Goal: Task Accomplishment & Management: Use online tool/utility

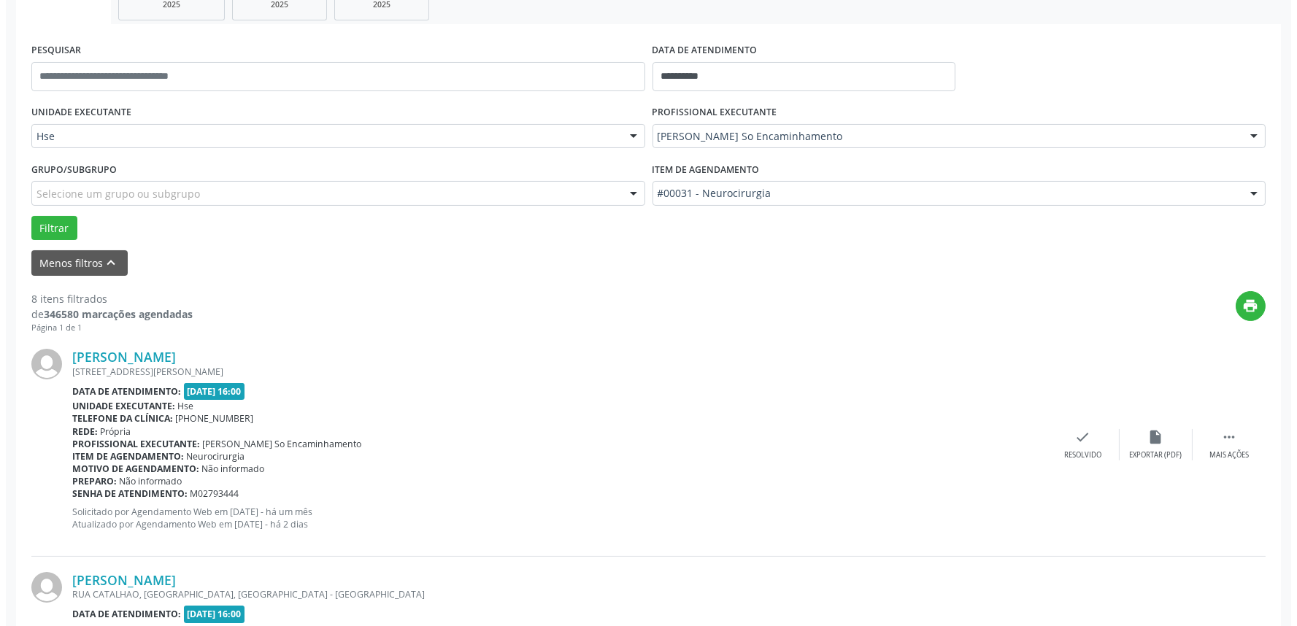
scroll to position [324, 0]
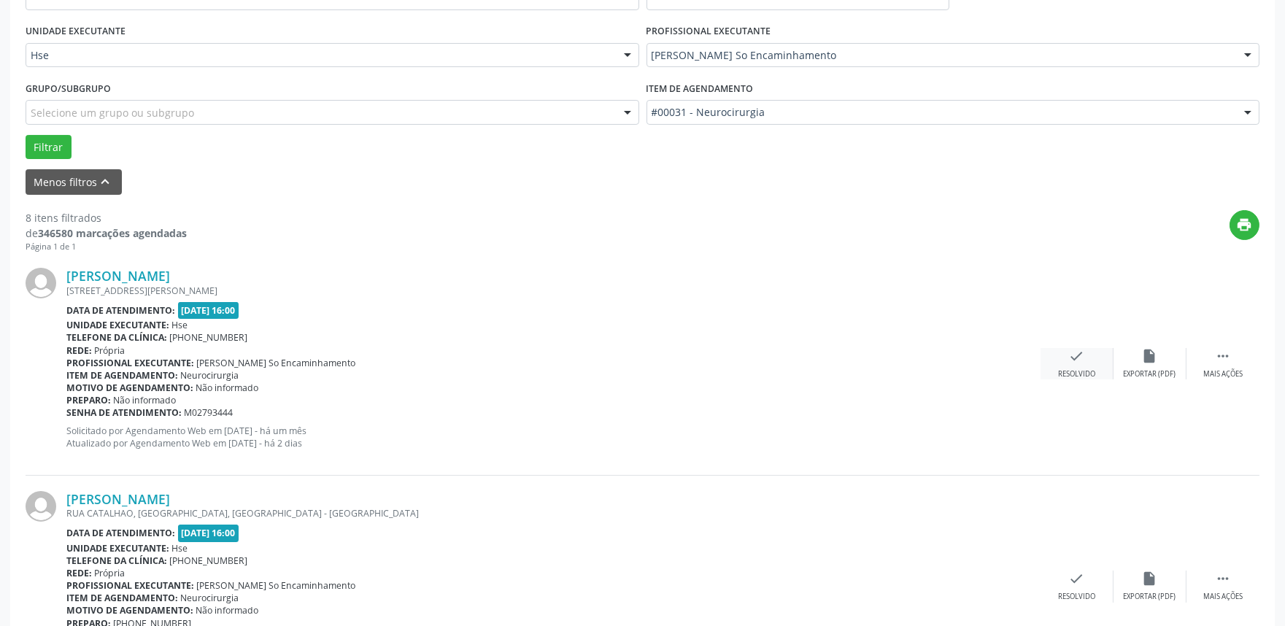
click at [1077, 370] on div "Resolvido" at bounding box center [1076, 374] width 37 height 10
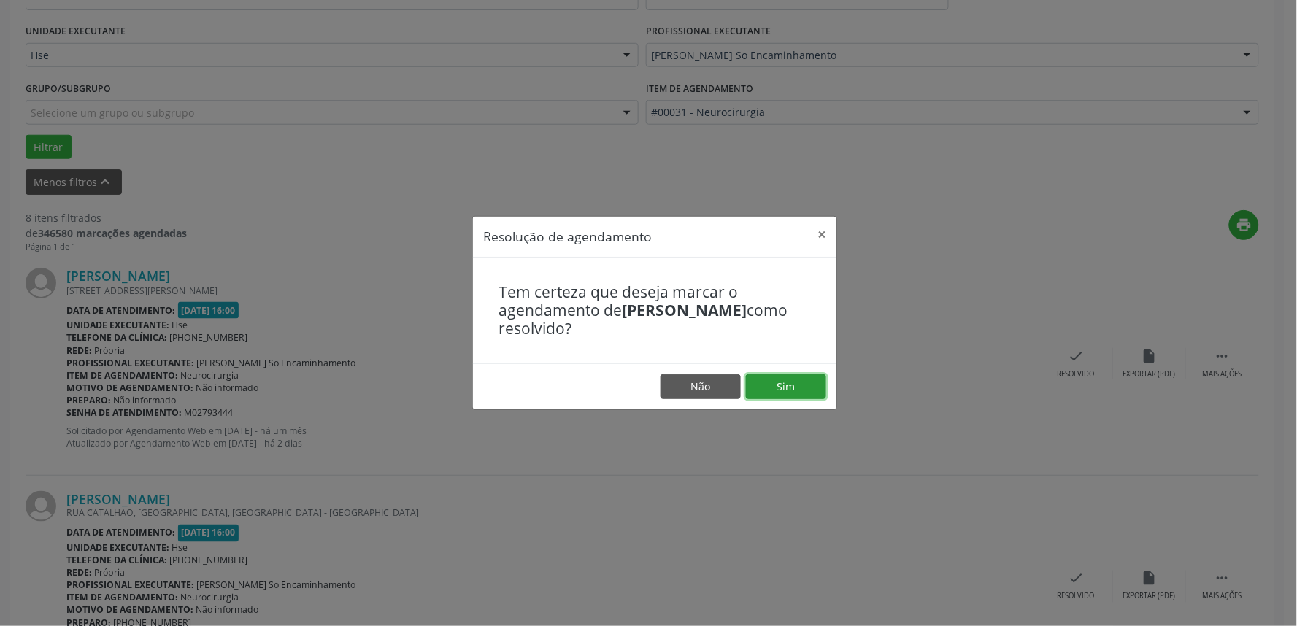
click at [798, 383] on button "Sim" at bounding box center [786, 386] width 80 height 25
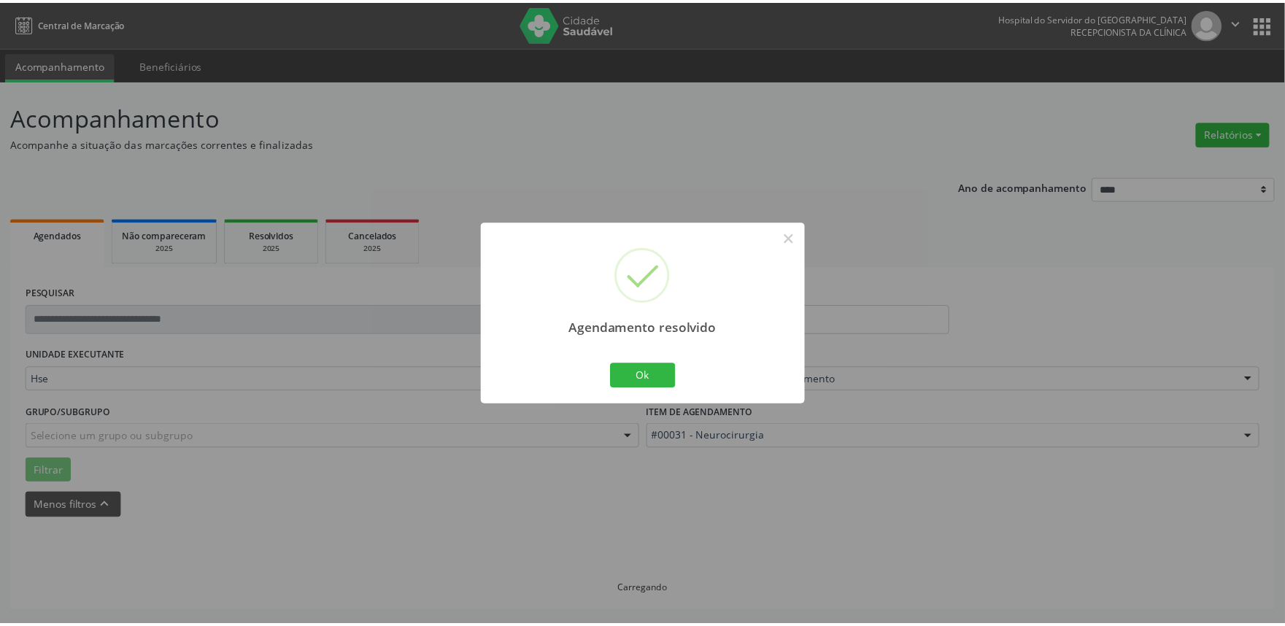
scroll to position [0, 0]
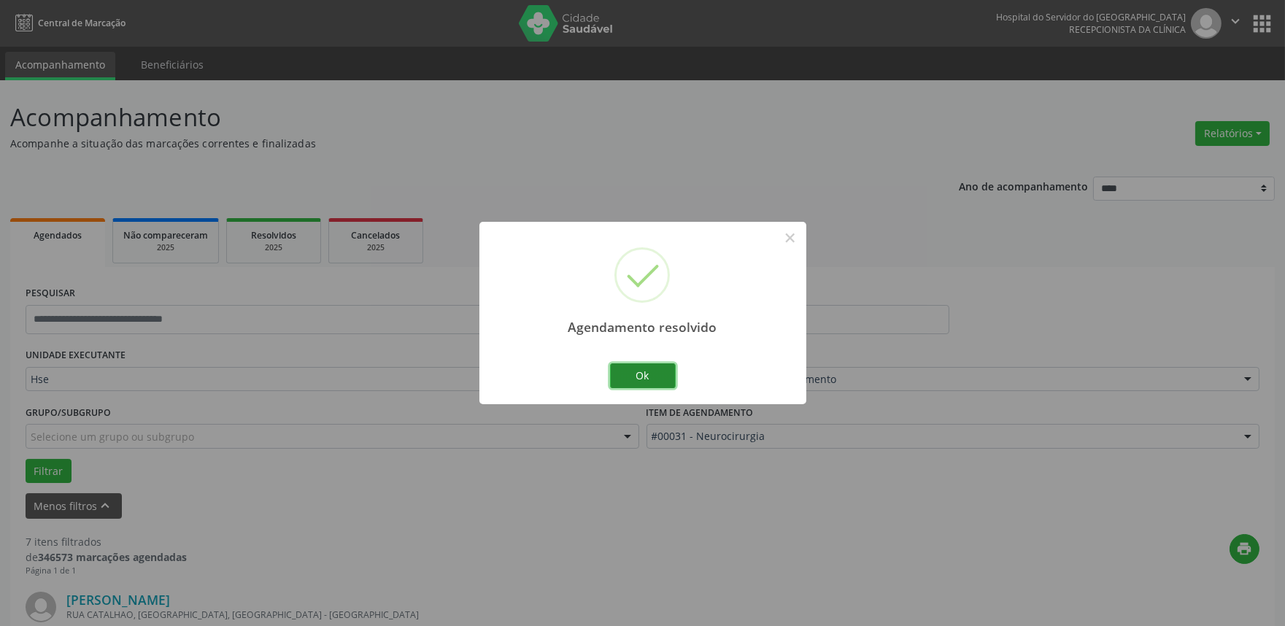
click at [651, 374] on button "Ok" at bounding box center [643, 375] width 66 height 25
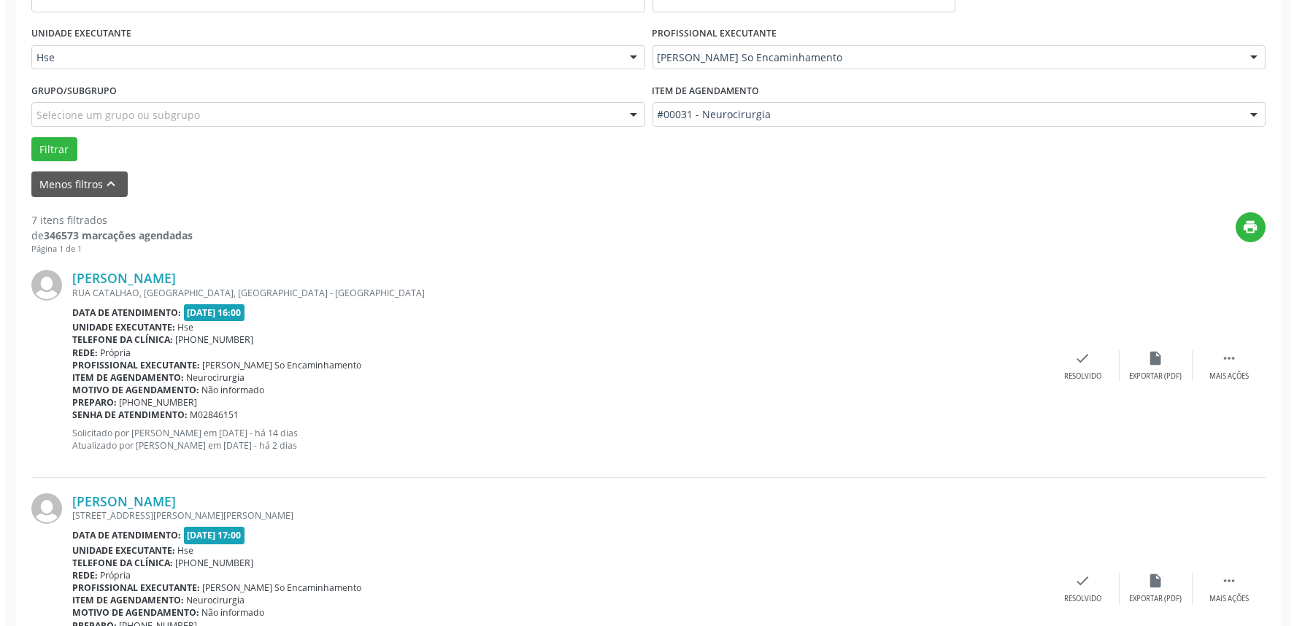
scroll to position [324, 0]
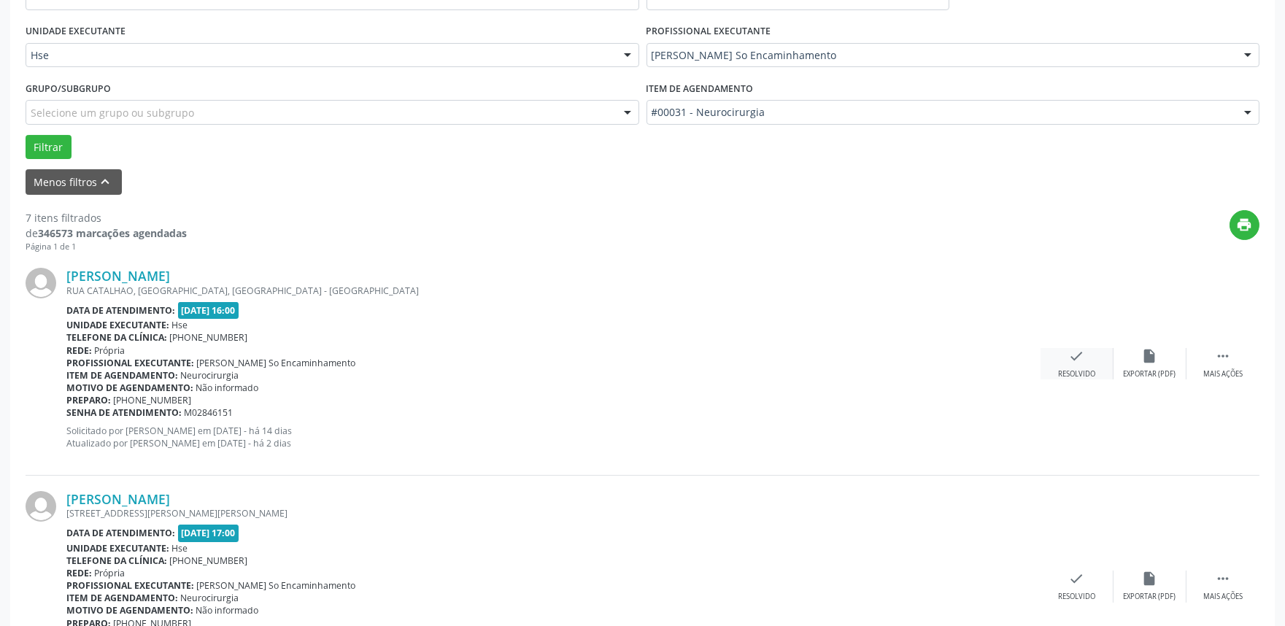
click at [1071, 356] on icon "check" at bounding box center [1077, 356] width 16 height 16
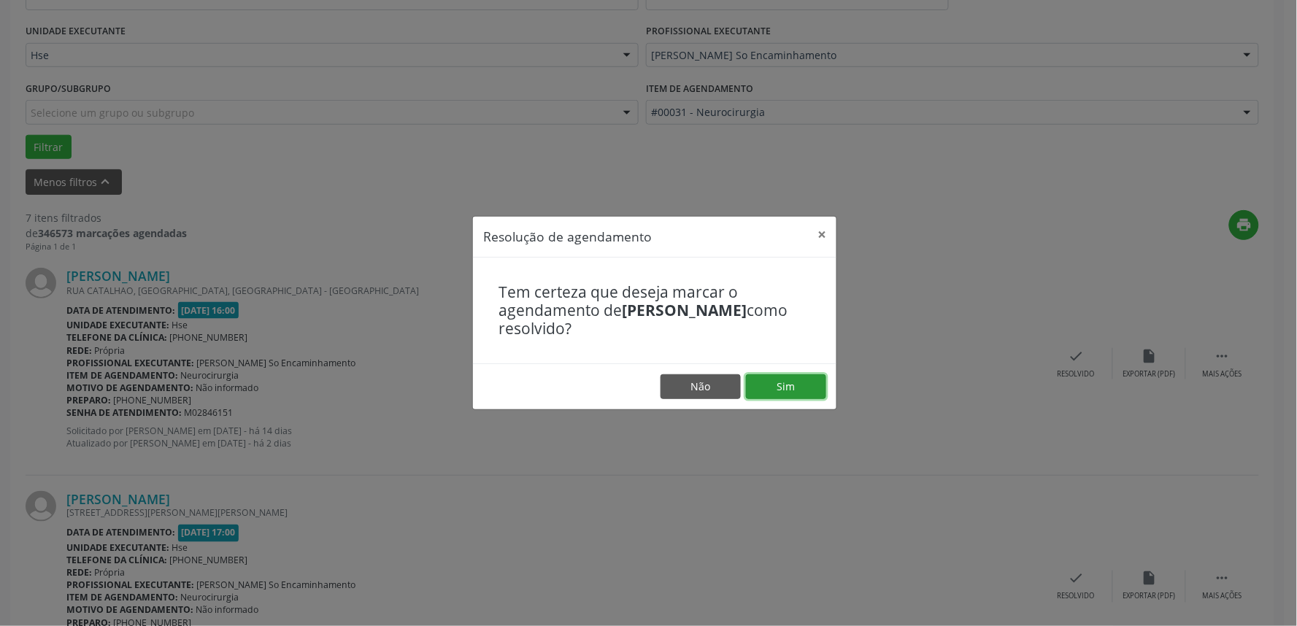
click at [794, 392] on button "Sim" at bounding box center [786, 386] width 80 height 25
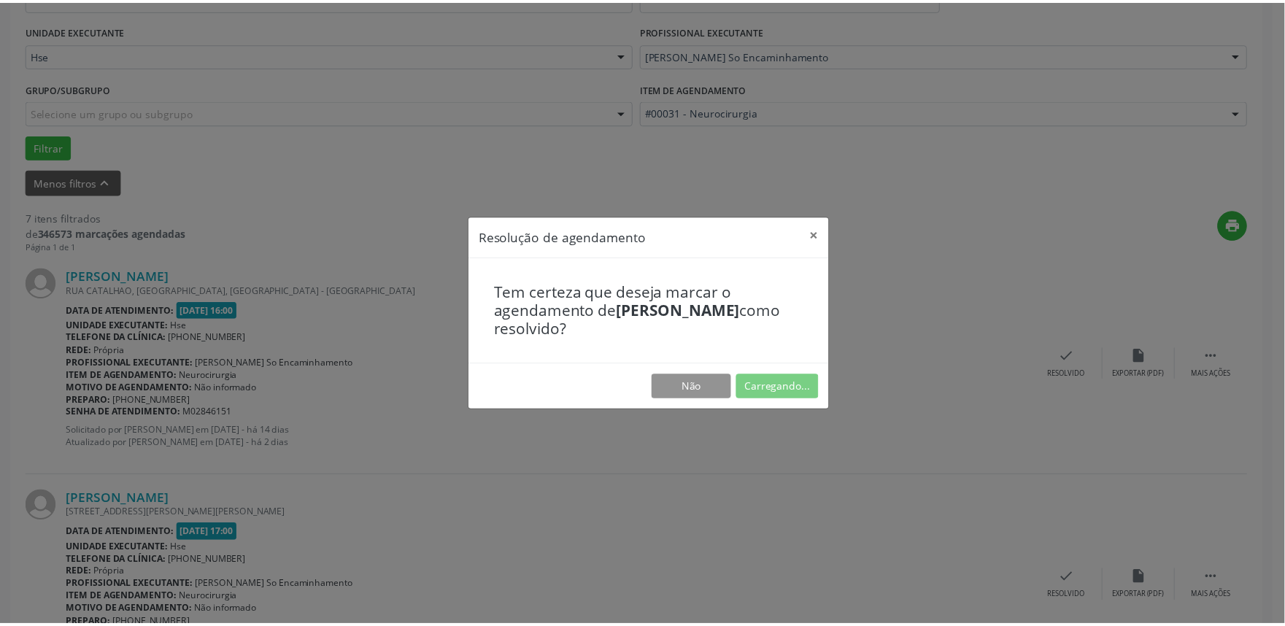
scroll to position [0, 0]
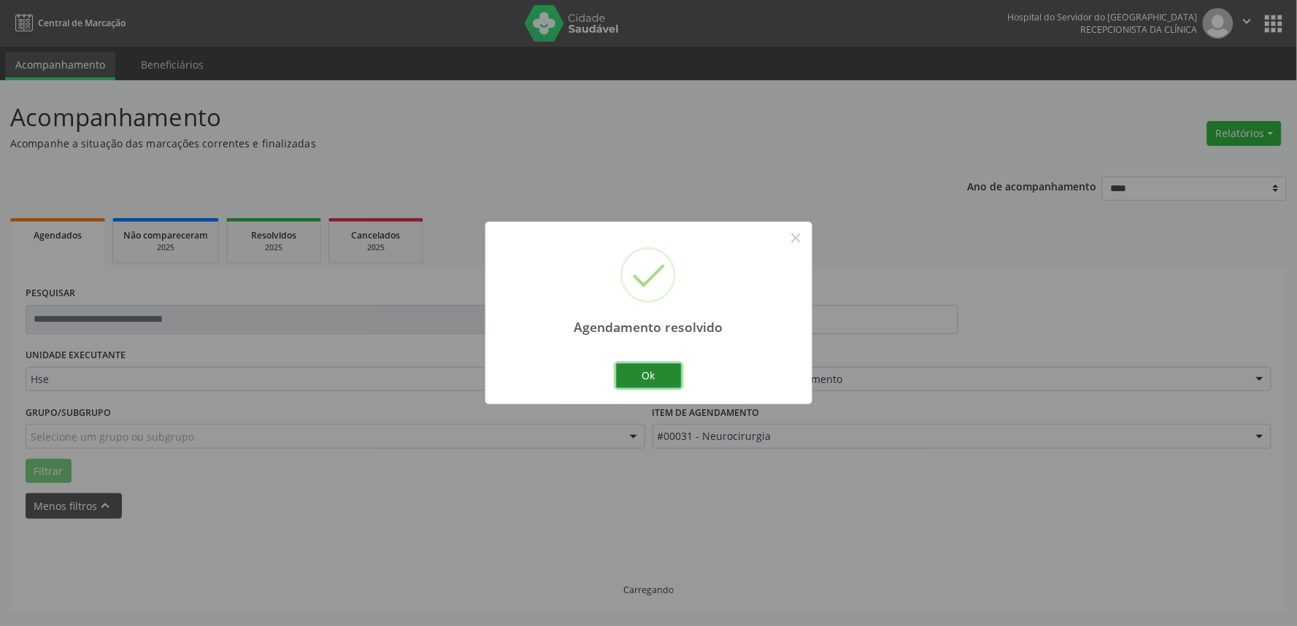
click at [650, 374] on button "Ok" at bounding box center [649, 375] width 66 height 25
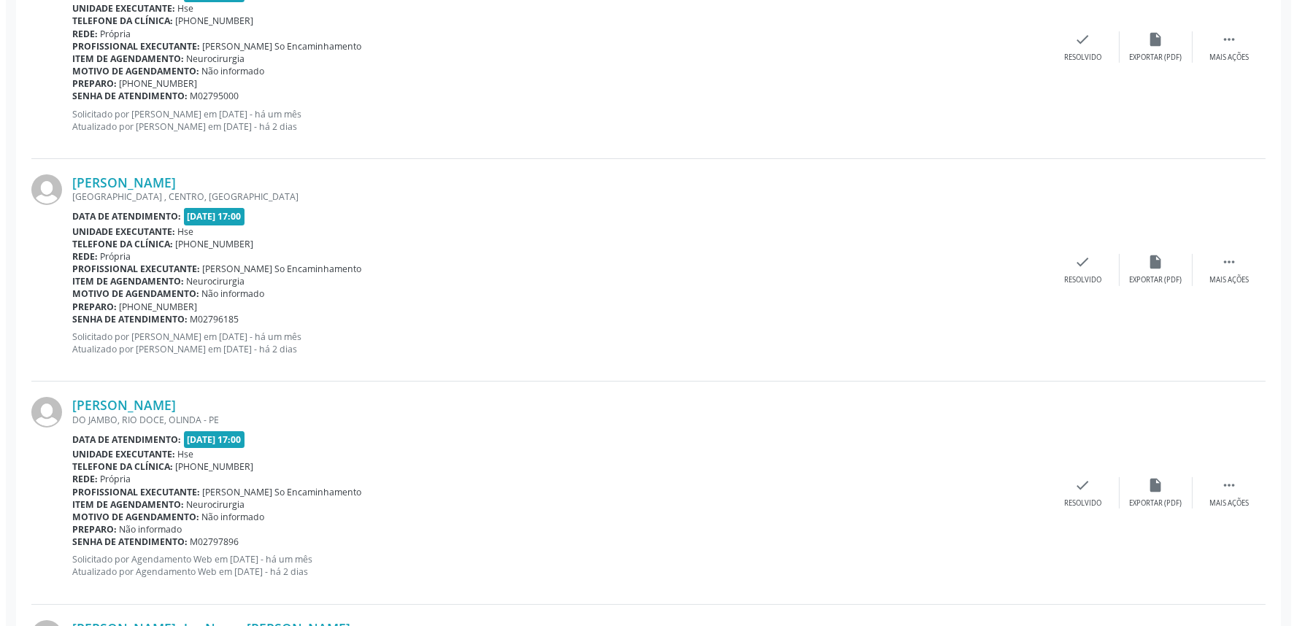
scroll to position [648, 0]
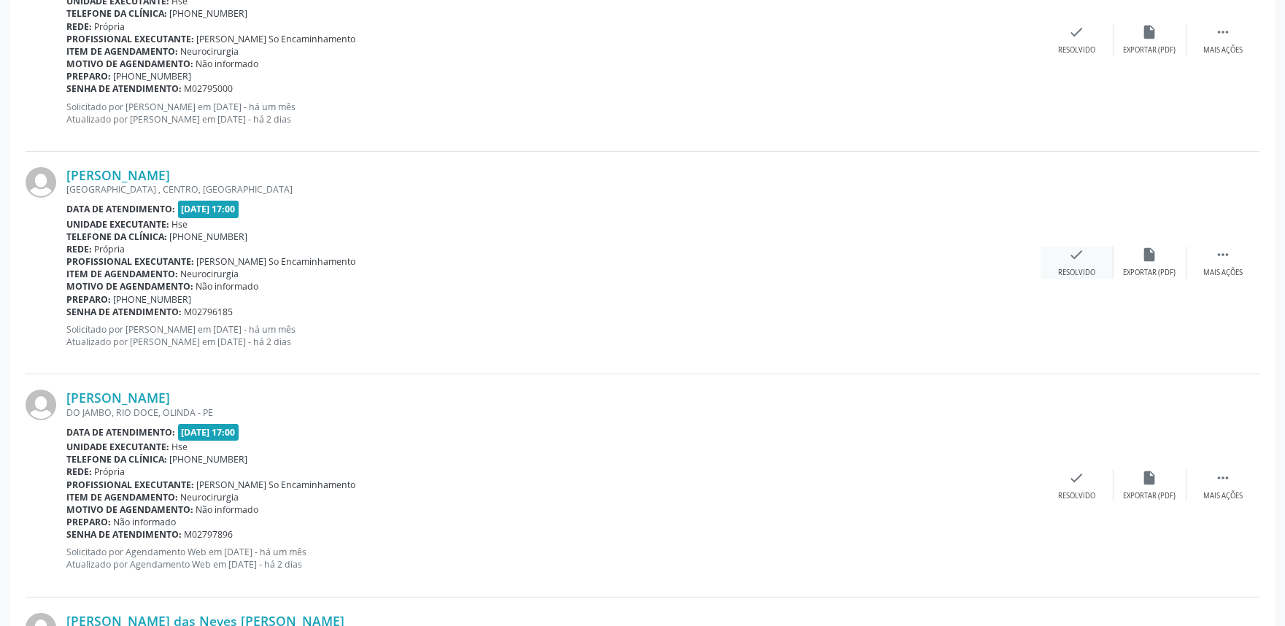
click at [1082, 261] on icon "check" at bounding box center [1077, 255] width 16 height 16
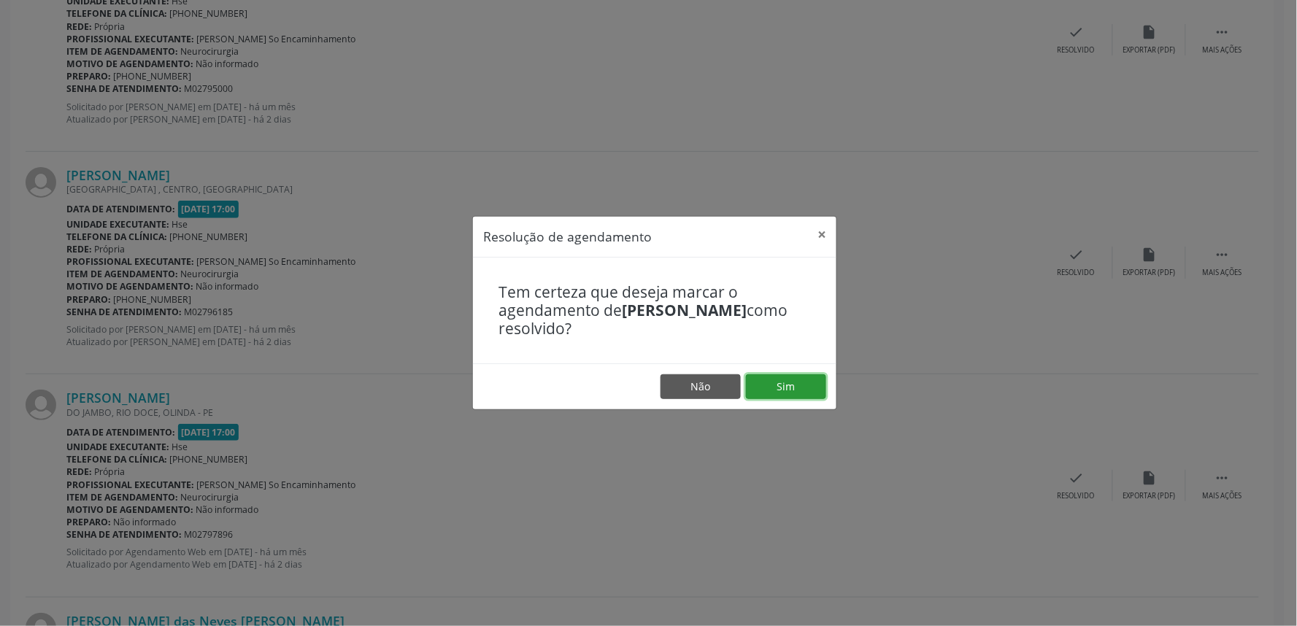
click at [803, 393] on button "Sim" at bounding box center [786, 386] width 80 height 25
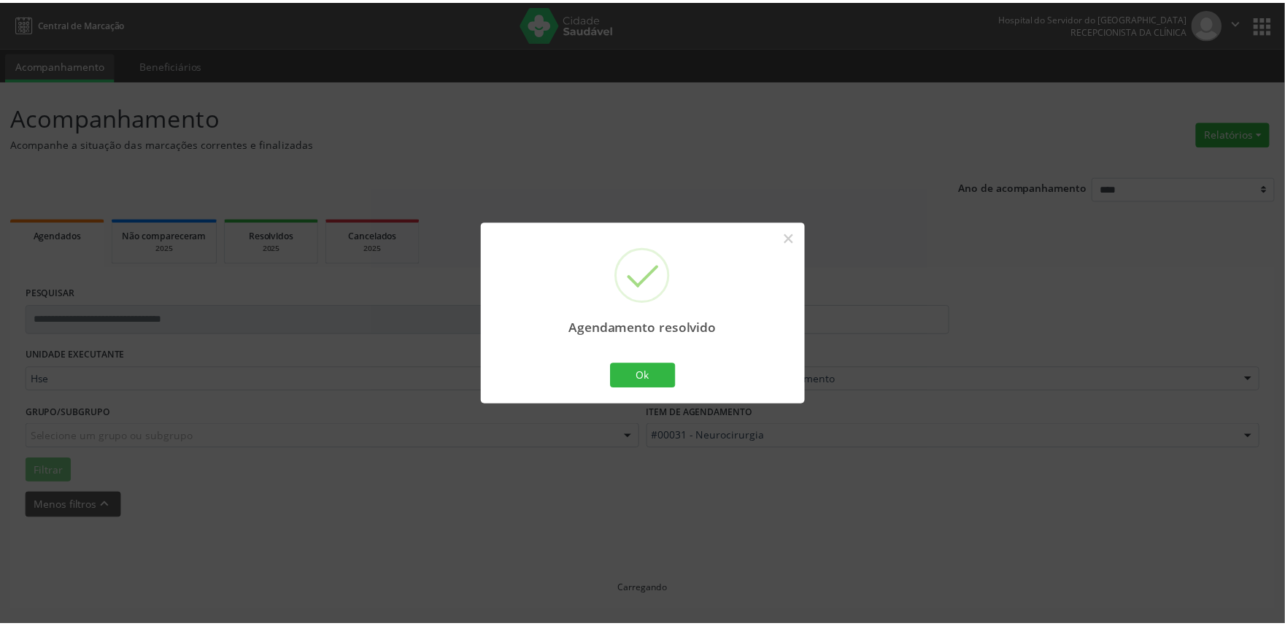
scroll to position [0, 0]
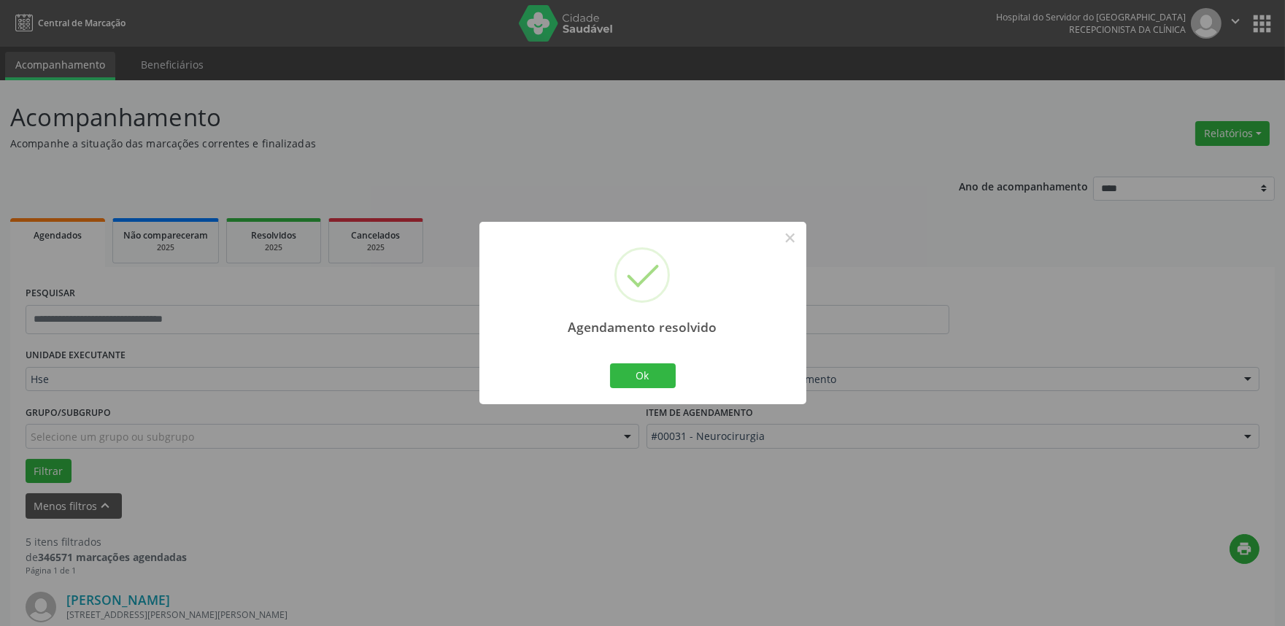
click at [667, 360] on div "Agendamento resolvido × Ok Cancel" at bounding box center [642, 313] width 327 height 182
click at [667, 368] on button "Ok" at bounding box center [643, 375] width 66 height 25
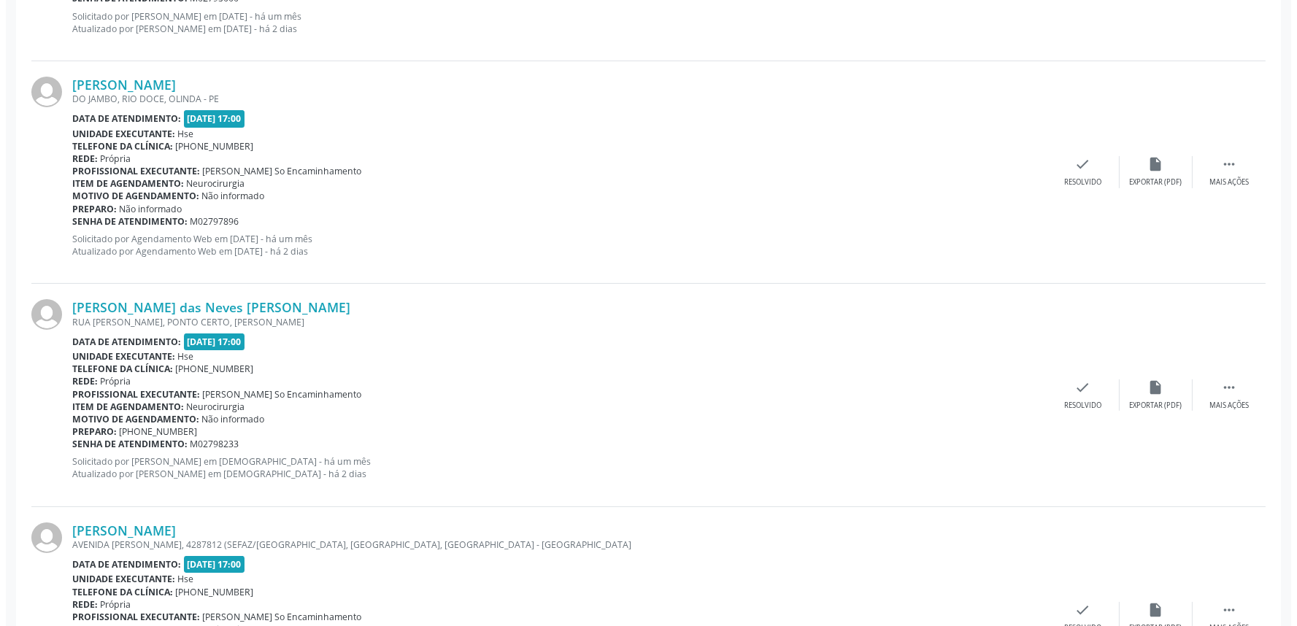
scroll to position [811, 0]
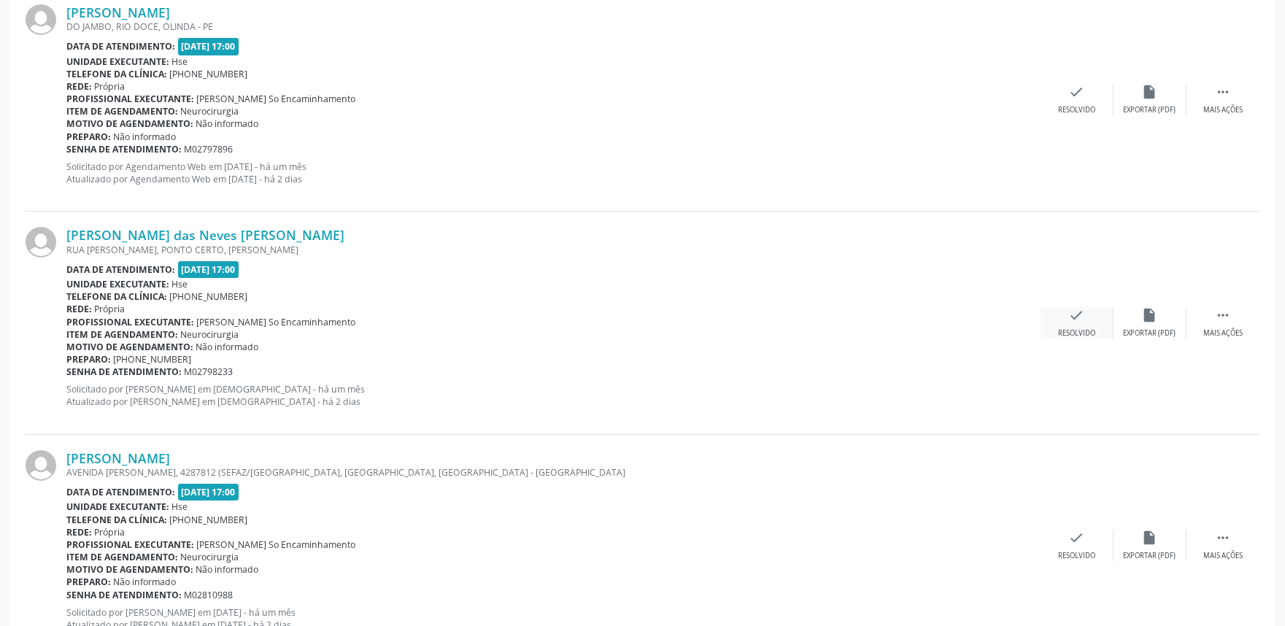
click at [1069, 318] on icon "check" at bounding box center [1077, 315] width 16 height 16
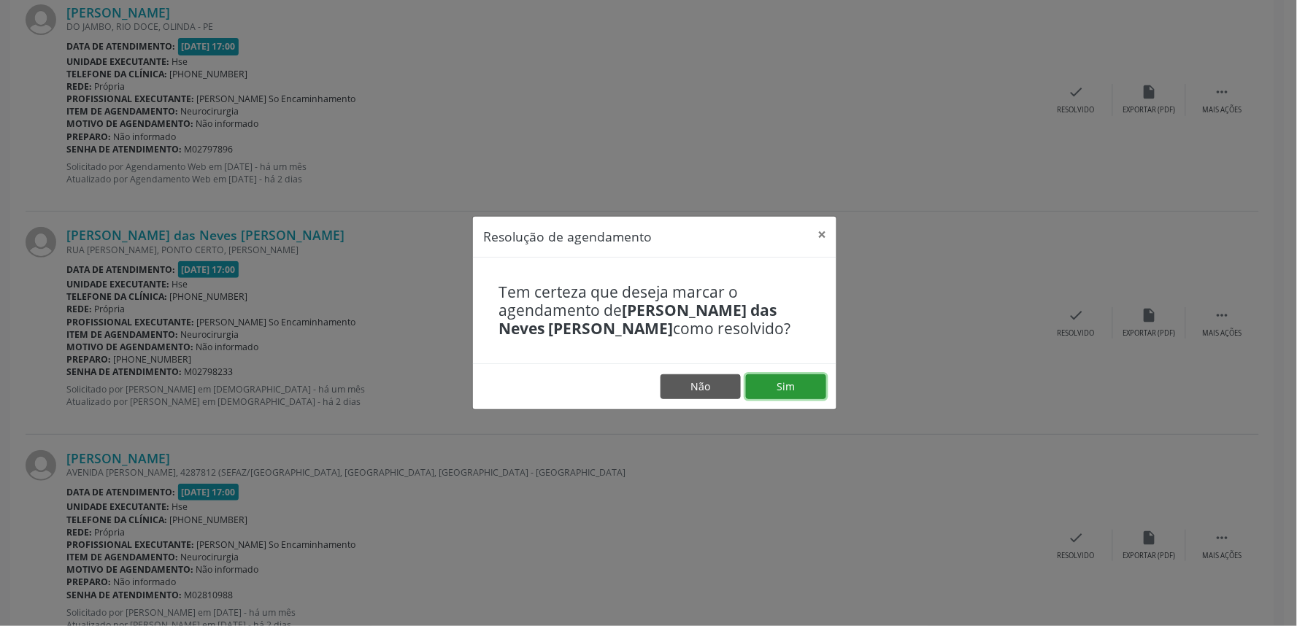
click at [793, 377] on button "Sim" at bounding box center [786, 386] width 80 height 25
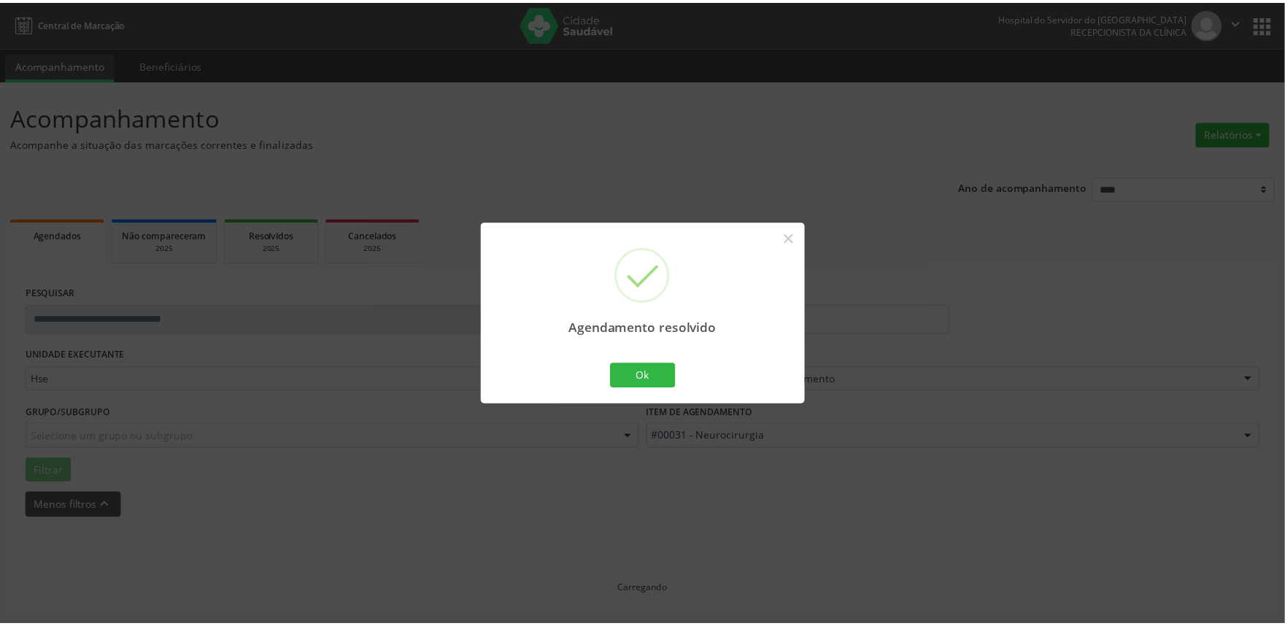
scroll to position [0, 0]
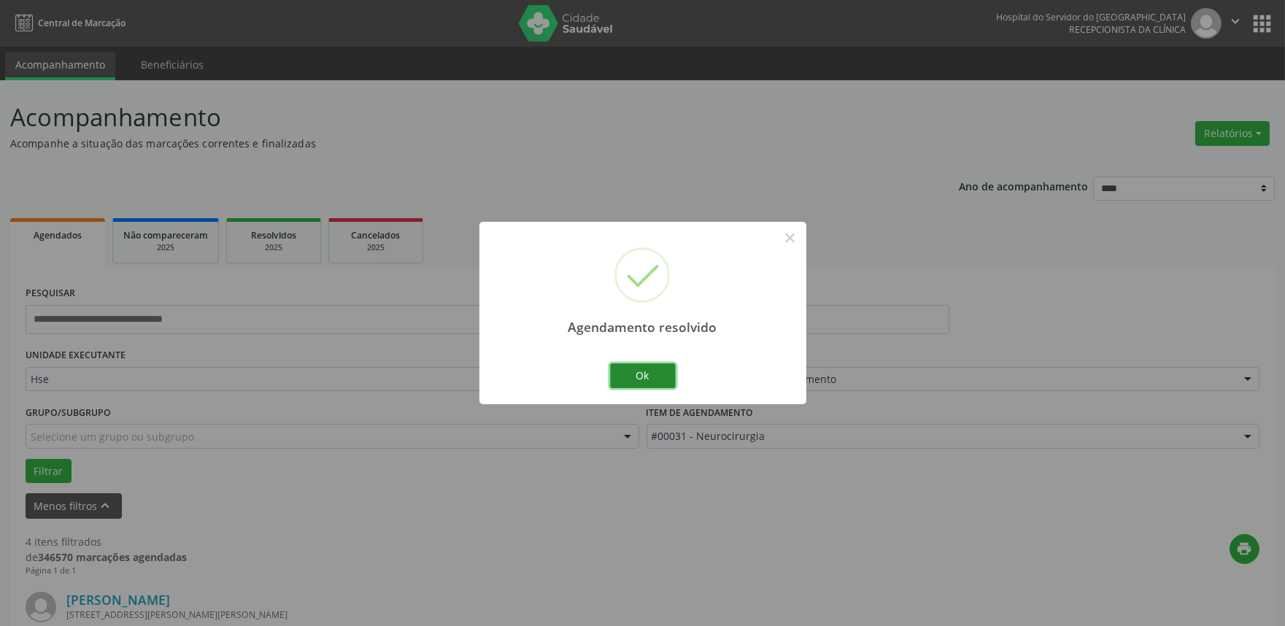
click at [637, 383] on button "Ok" at bounding box center [643, 375] width 66 height 25
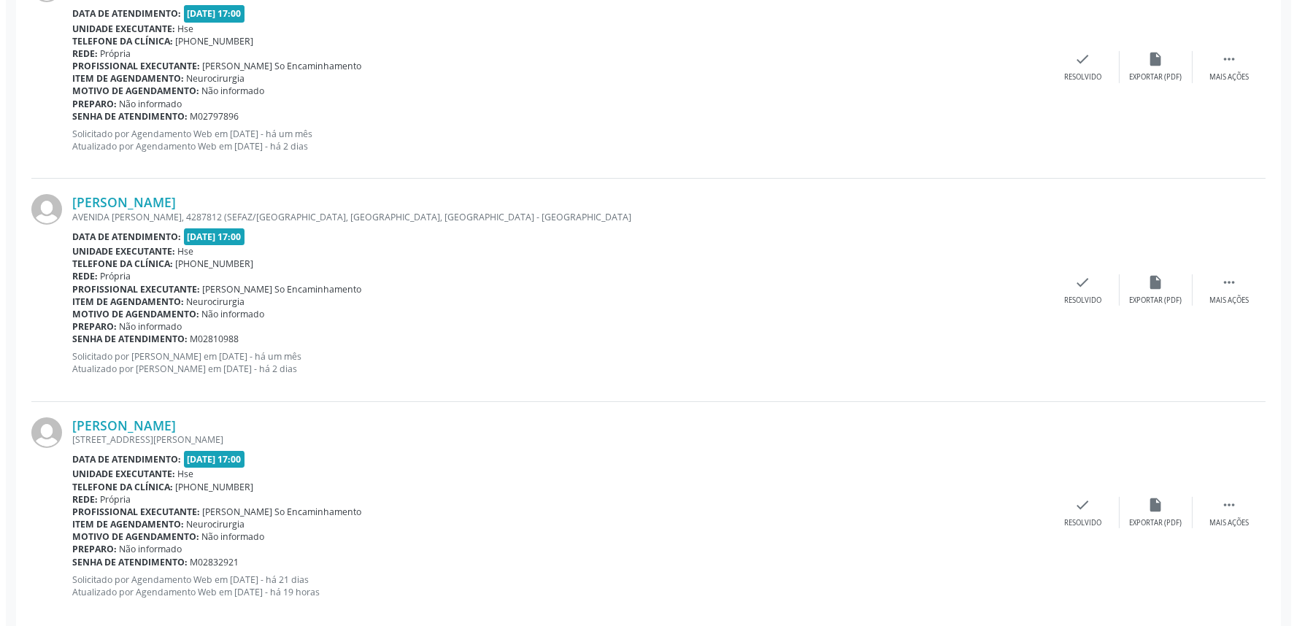
scroll to position [865, 0]
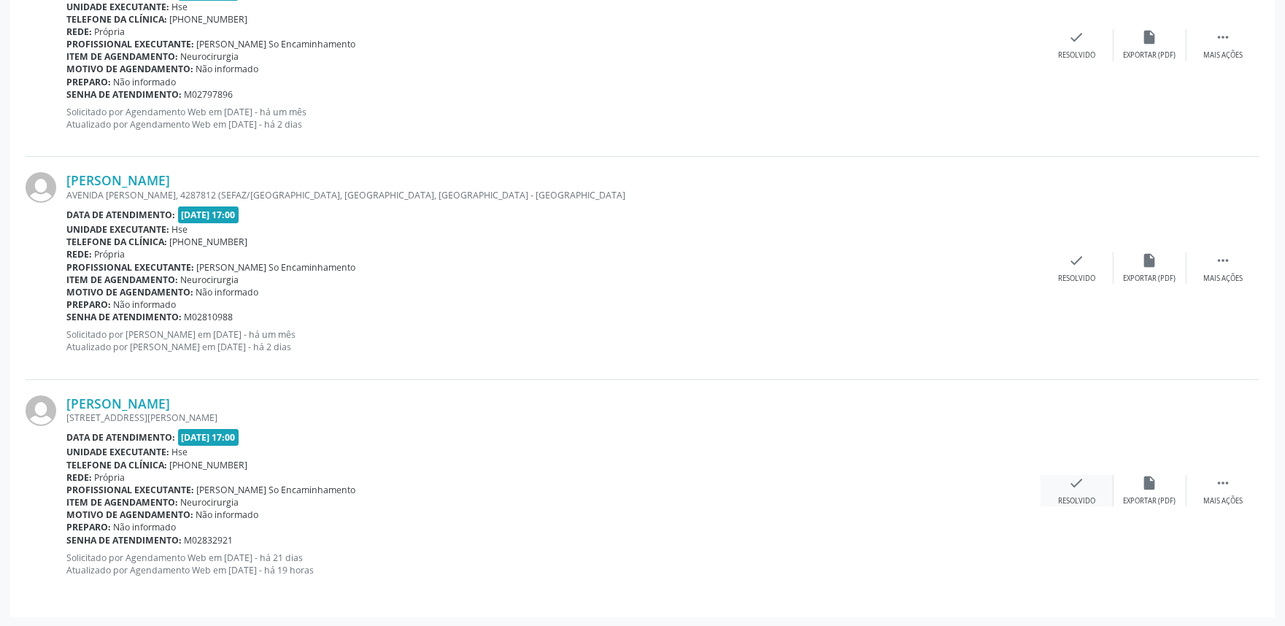
click at [1074, 493] on div "check Resolvido" at bounding box center [1077, 490] width 73 height 31
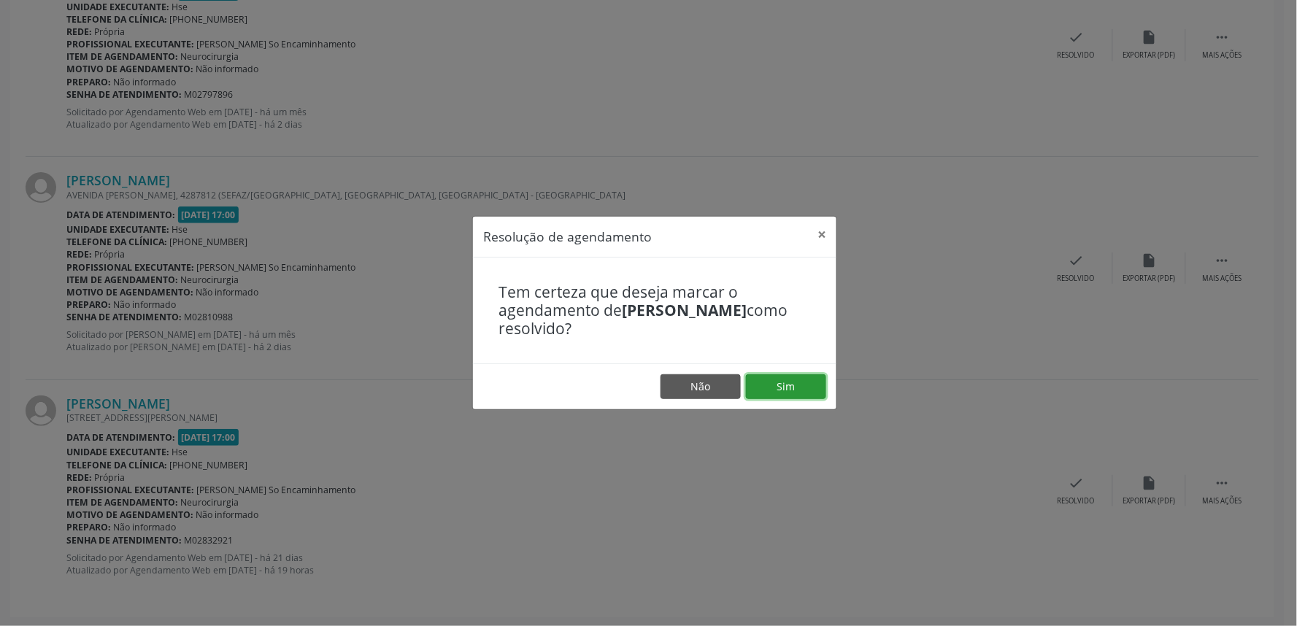
click at [787, 387] on button "Sim" at bounding box center [786, 386] width 80 height 25
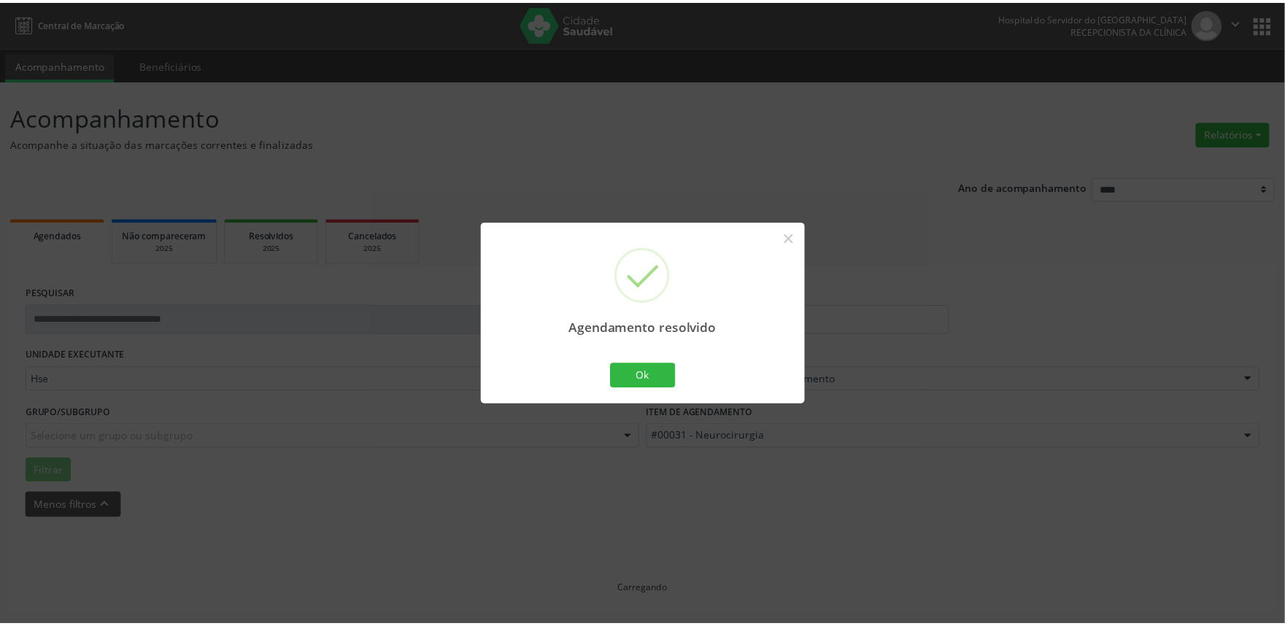
scroll to position [0, 0]
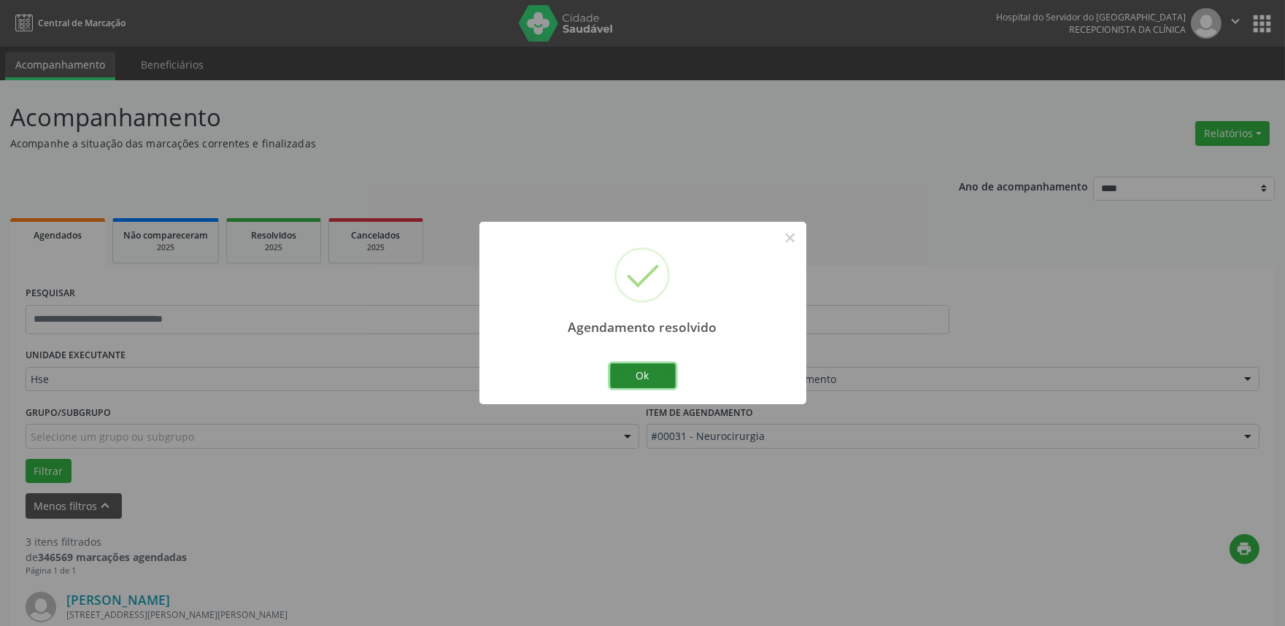
click at [649, 375] on button "Ok" at bounding box center [643, 375] width 66 height 25
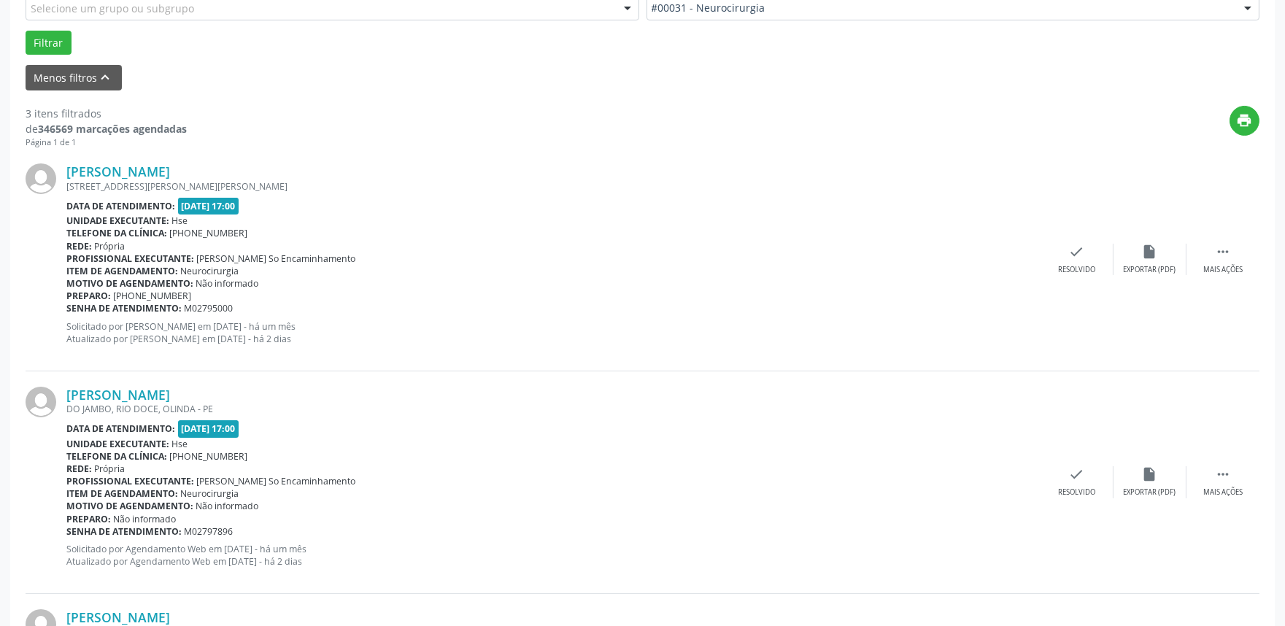
scroll to position [399, 0]
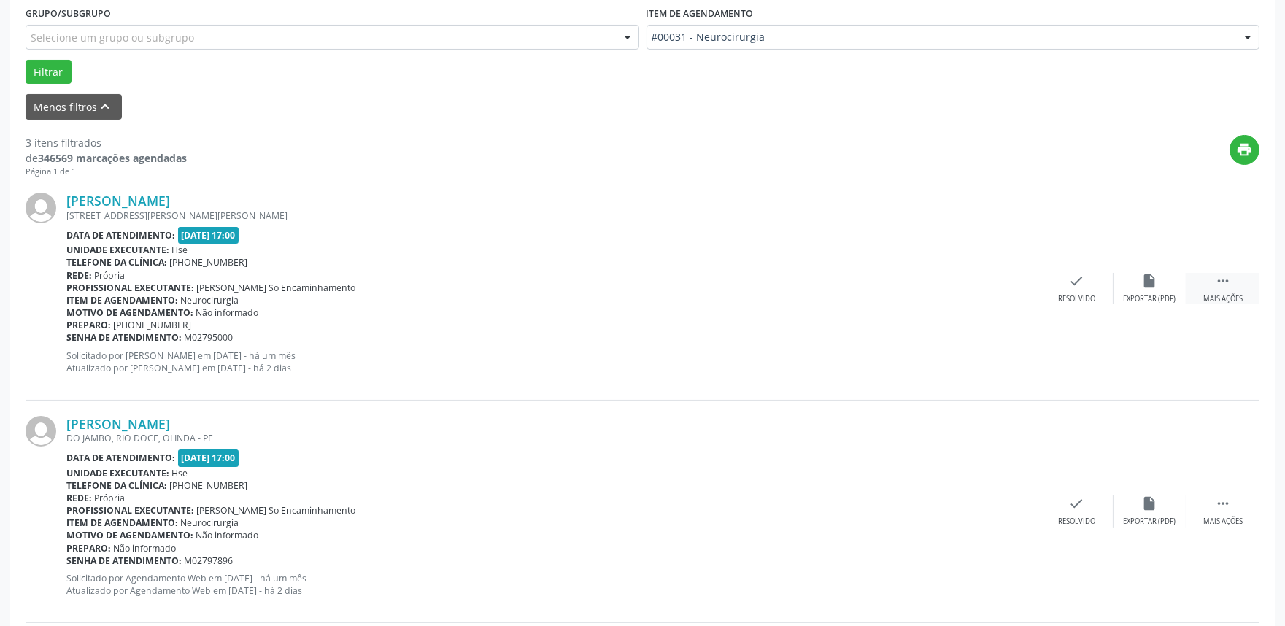
click at [1219, 287] on icon "" at bounding box center [1223, 281] width 16 height 16
click at [1146, 297] on div "Não compareceu" at bounding box center [1150, 299] width 62 height 10
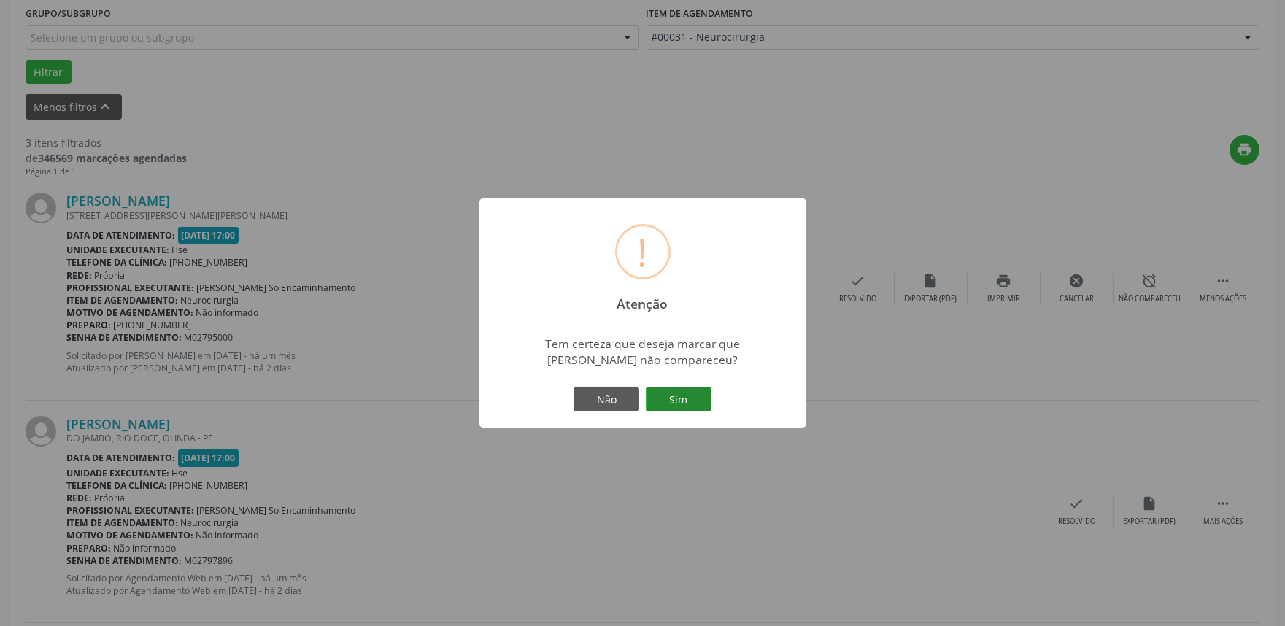
click at [706, 395] on button "Sim" at bounding box center [679, 399] width 66 height 25
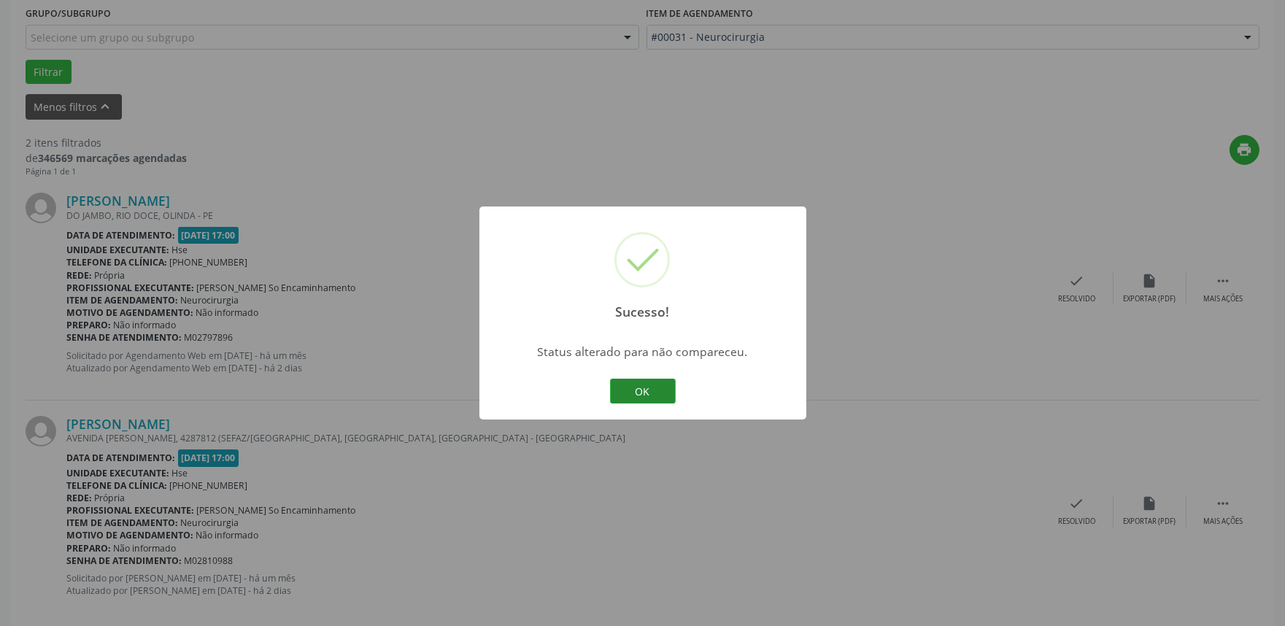
click at [629, 384] on button "OK" at bounding box center [643, 391] width 66 height 25
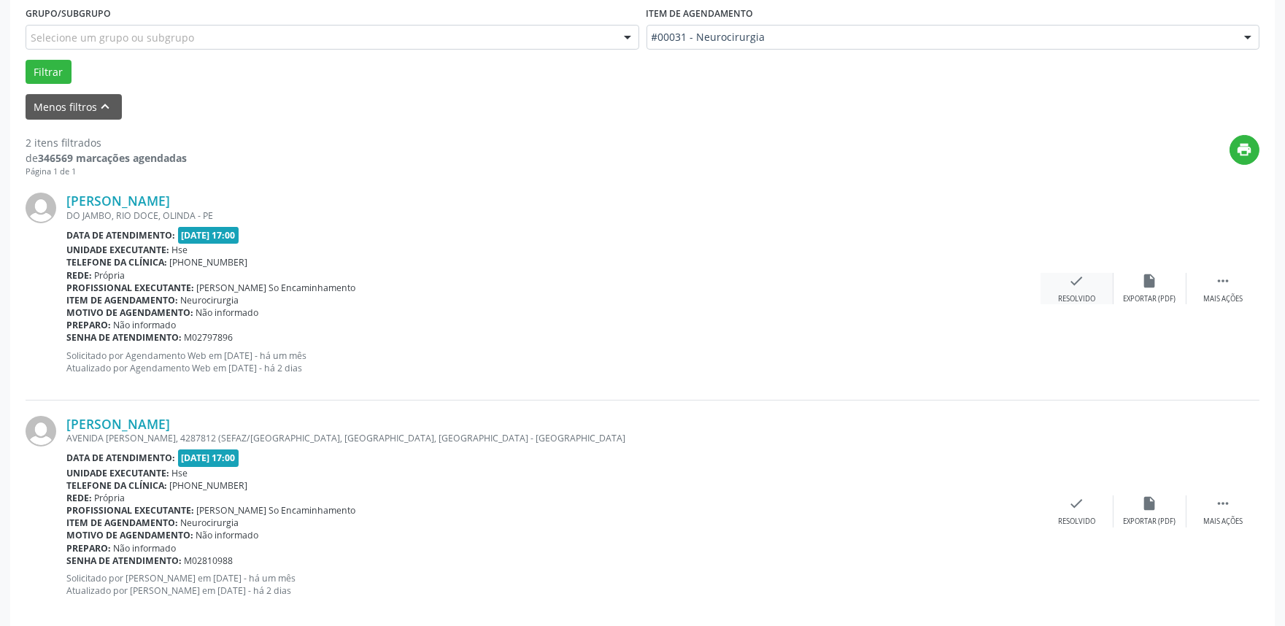
click at [1075, 277] on icon "check" at bounding box center [1077, 281] width 16 height 16
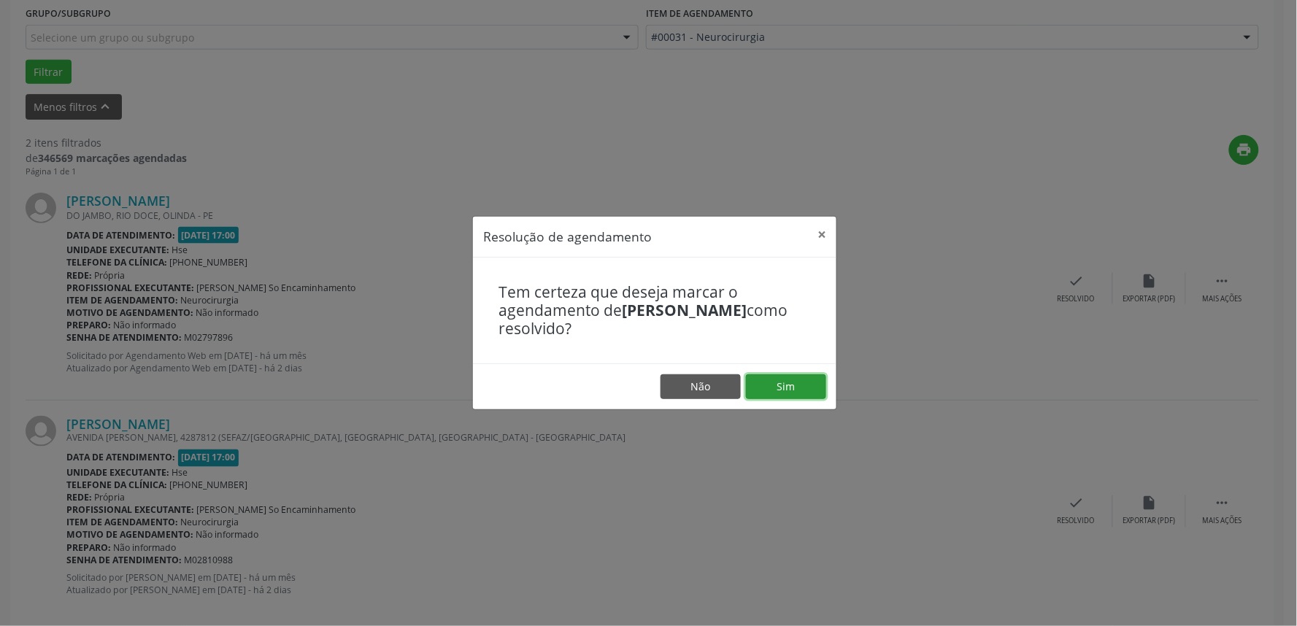
click at [784, 387] on button "Sim" at bounding box center [786, 386] width 80 height 25
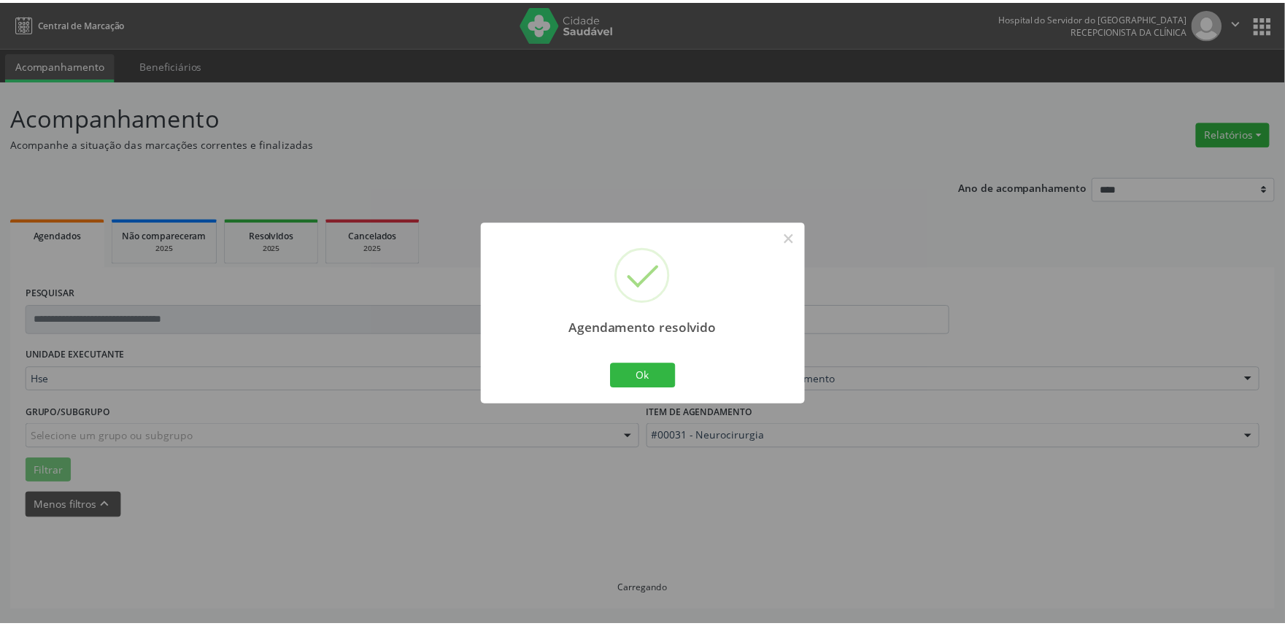
scroll to position [0, 0]
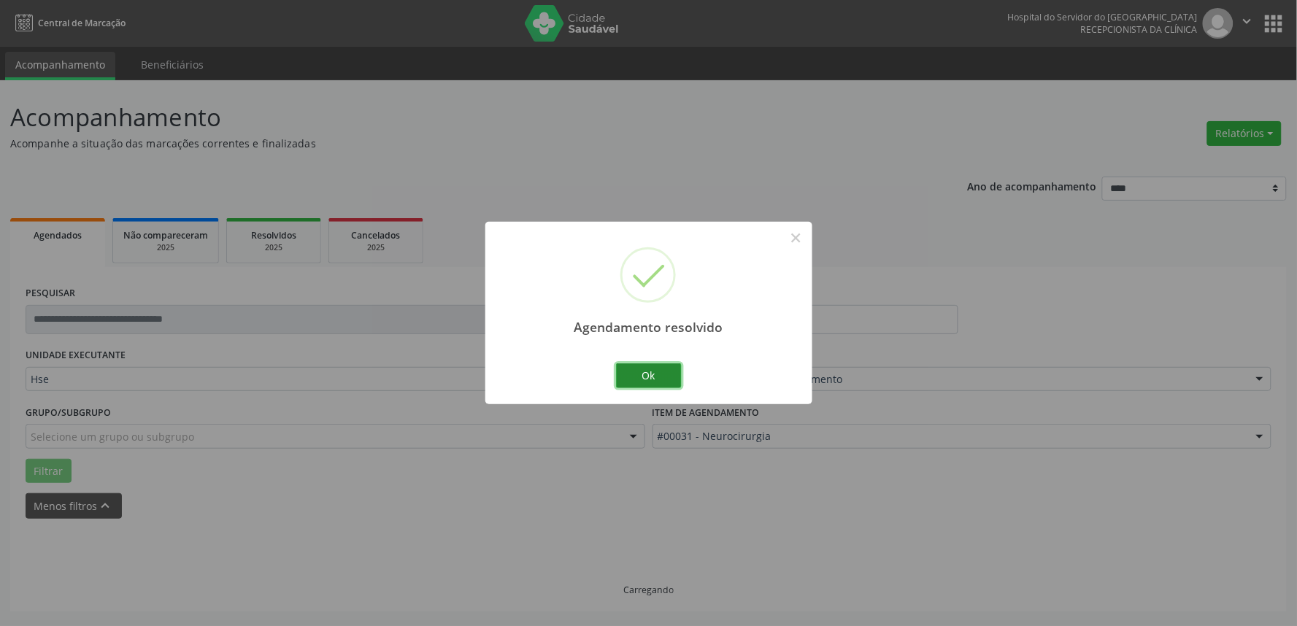
click at [653, 374] on button "Ok" at bounding box center [649, 375] width 66 height 25
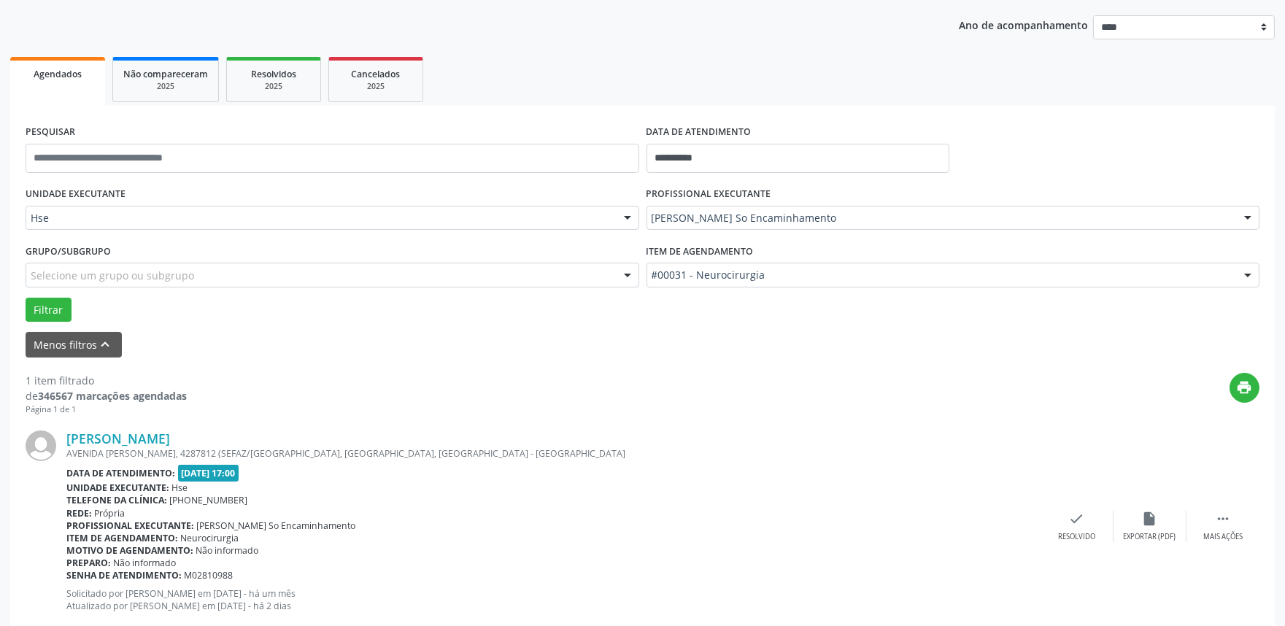
scroll to position [197, 0]
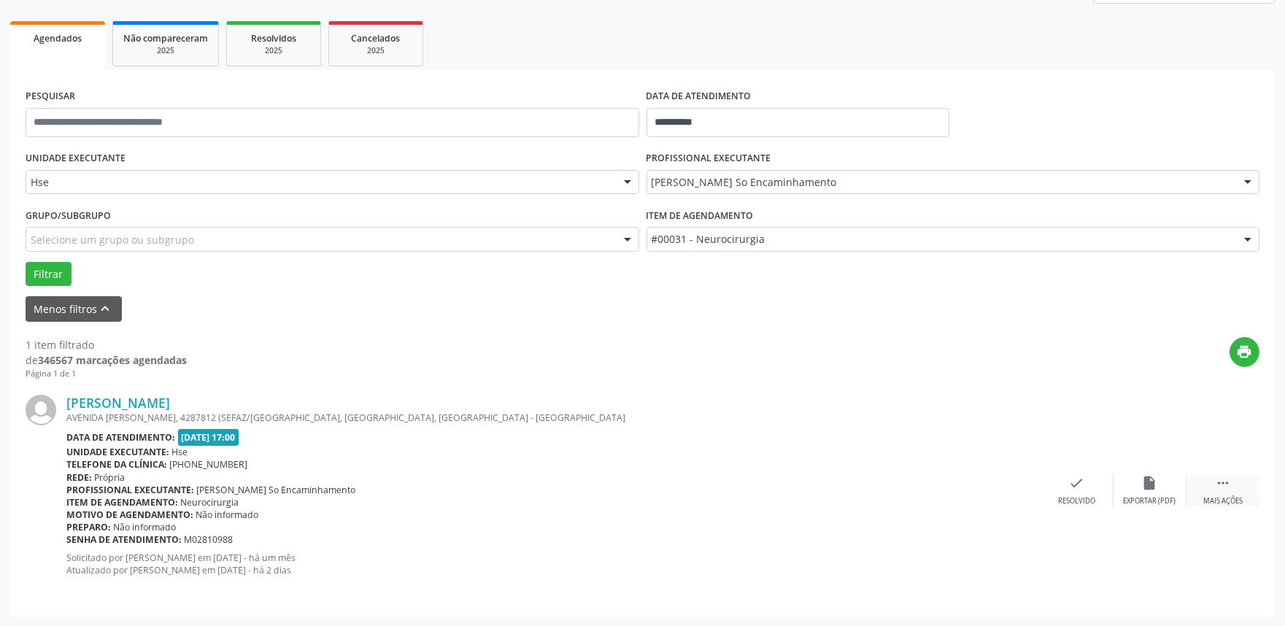
click at [1215, 487] on icon "" at bounding box center [1223, 483] width 16 height 16
click at [1159, 485] on div "alarm_off Não compareceu" at bounding box center [1149, 490] width 73 height 31
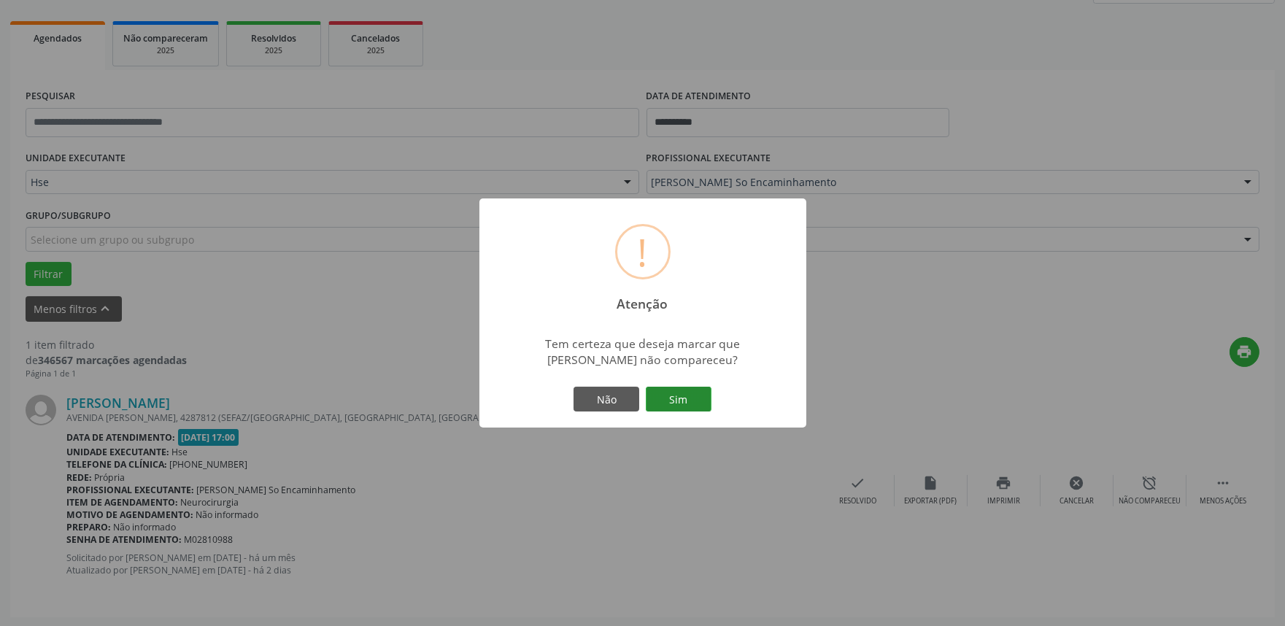
click at [679, 405] on button "Sim" at bounding box center [679, 399] width 66 height 25
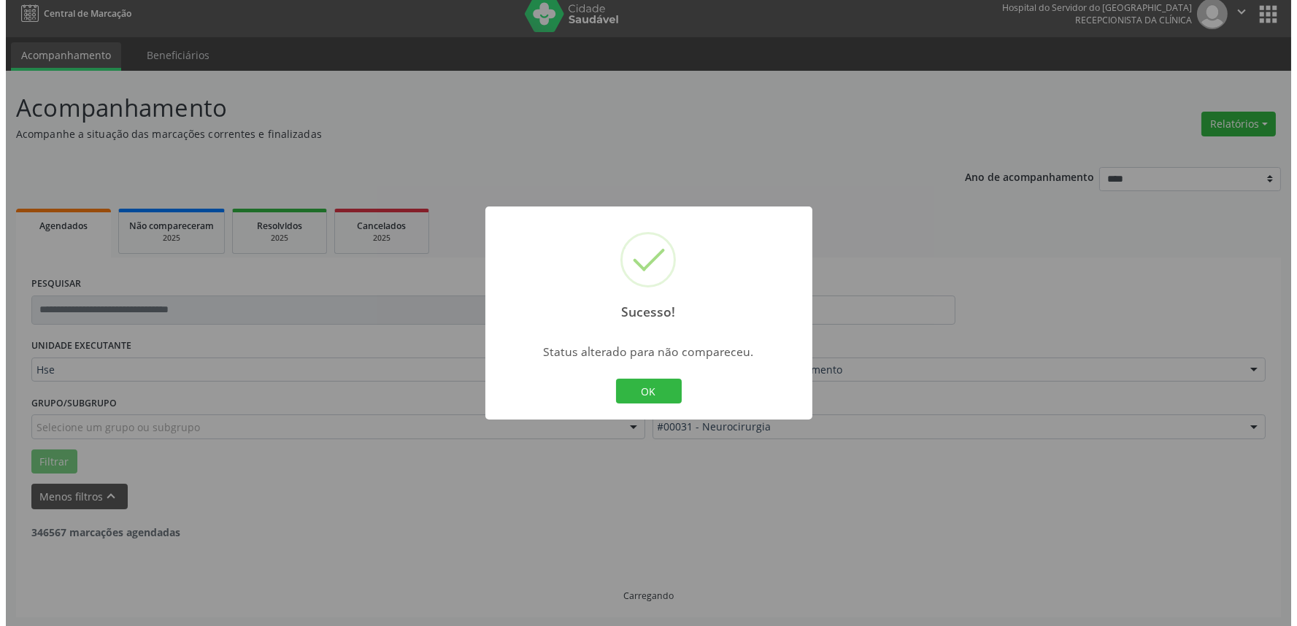
scroll to position [0, 0]
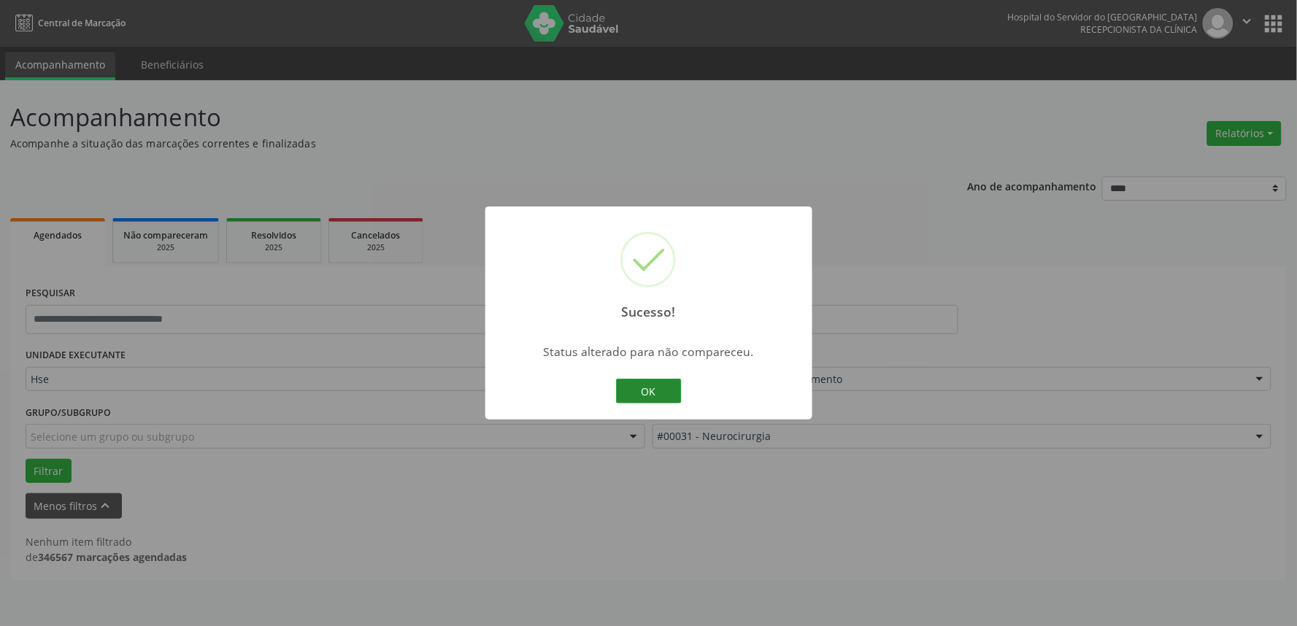
click at [662, 393] on button "OK" at bounding box center [649, 391] width 66 height 25
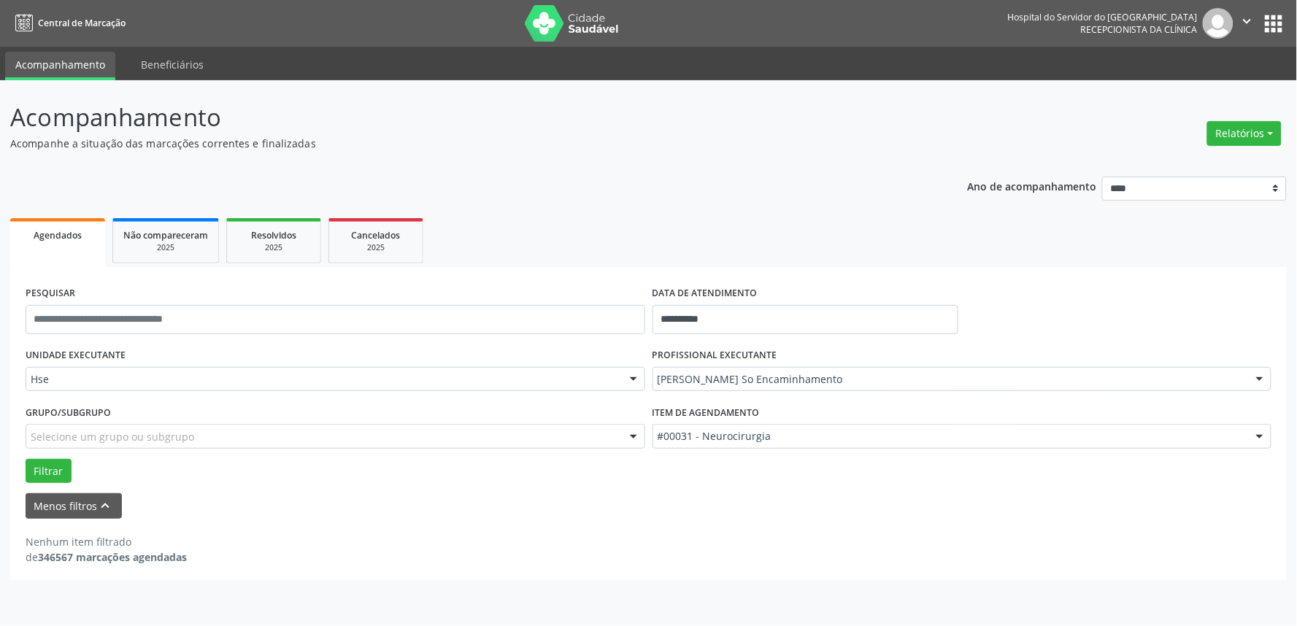
click at [1257, 378] on div at bounding box center [1259, 380] width 22 height 25
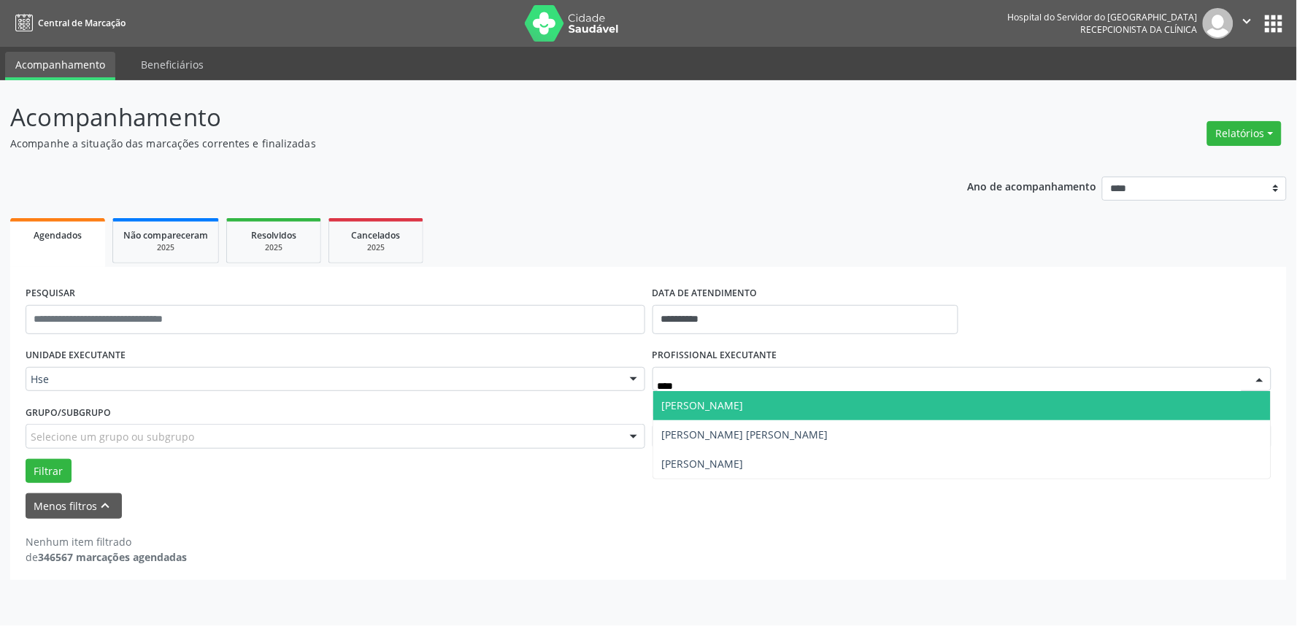
type input "*****"
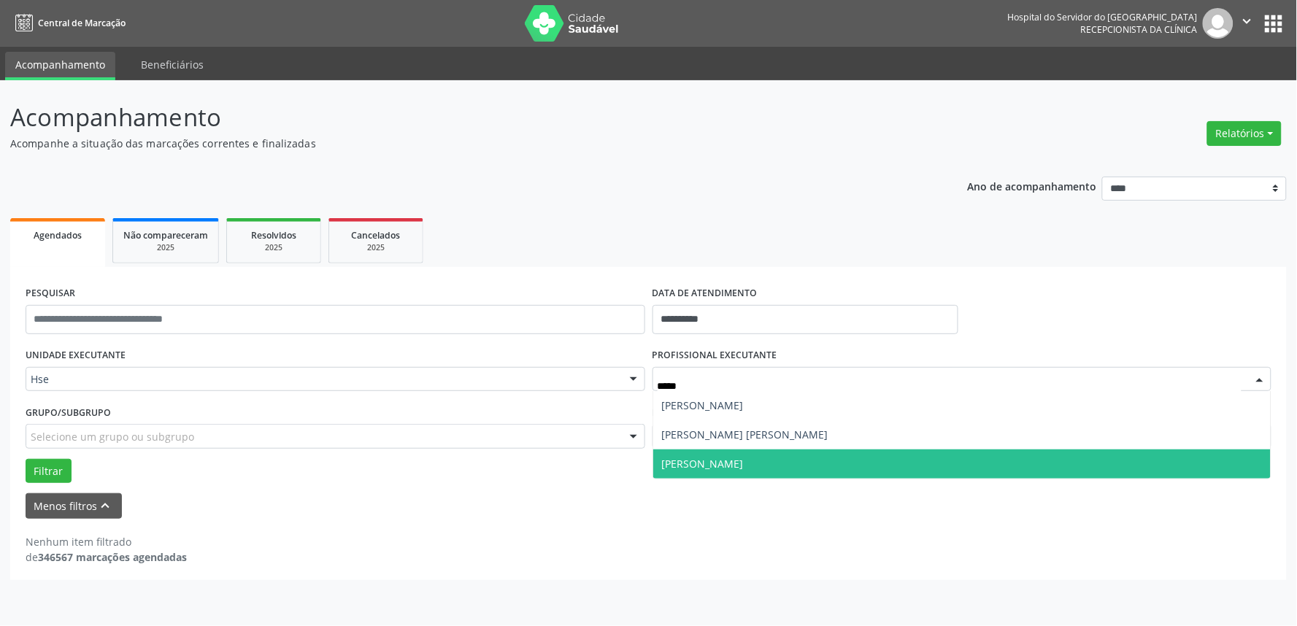
click at [783, 462] on span "[PERSON_NAME]" at bounding box center [962, 463] width 618 height 29
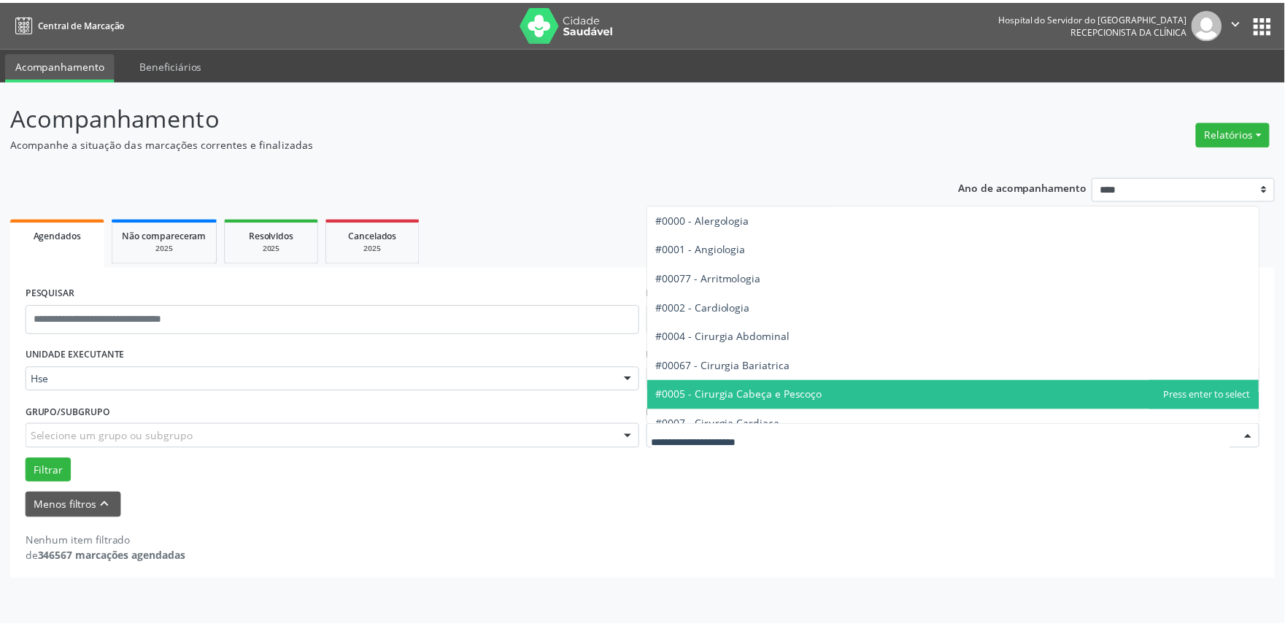
scroll to position [81, 0]
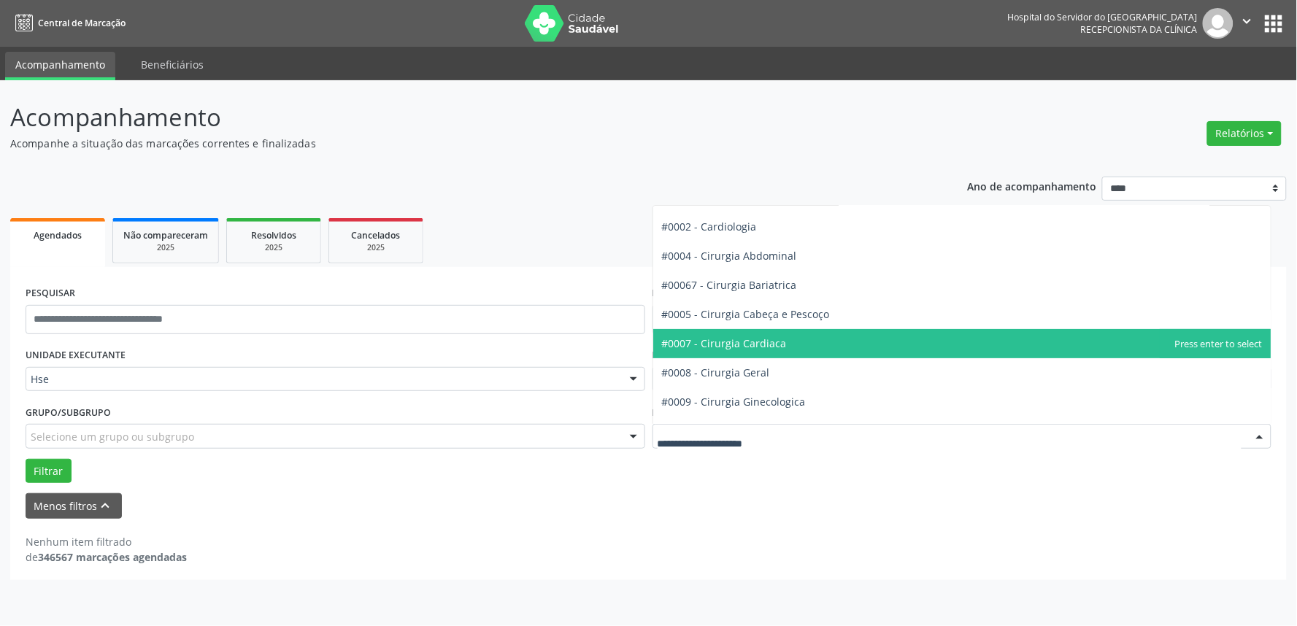
click at [754, 347] on span "#0007 - Cirurgia Cardiaca" at bounding box center [724, 343] width 125 height 14
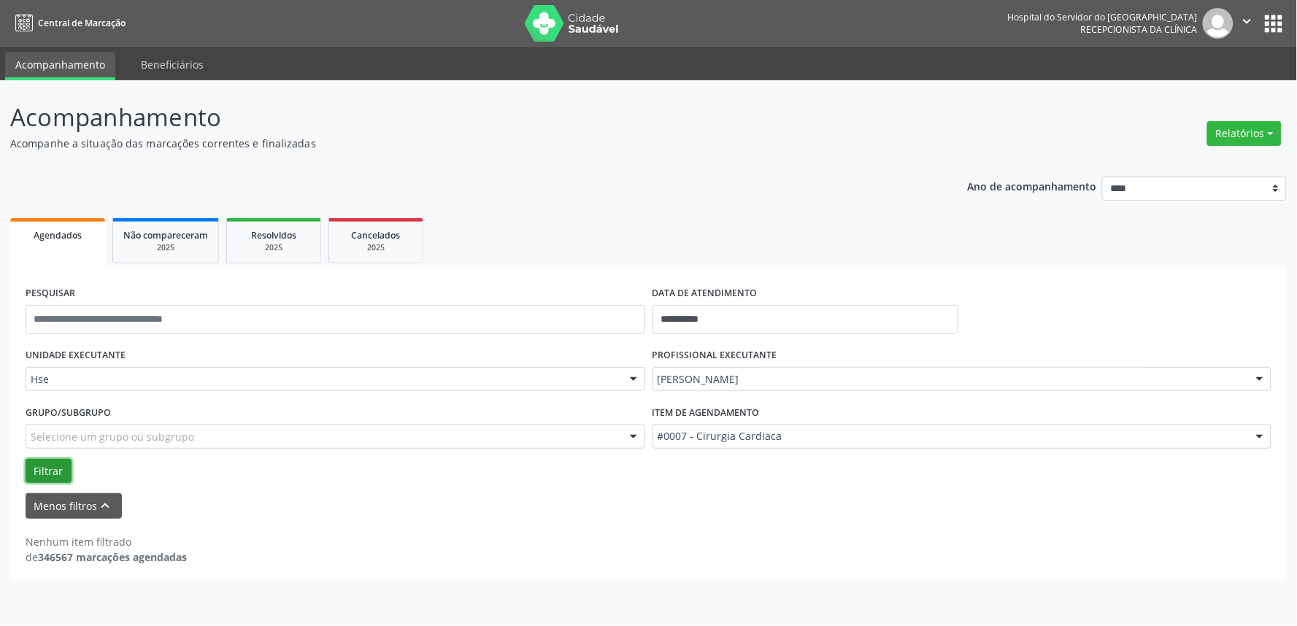
click at [53, 471] on button "Filtrar" at bounding box center [49, 471] width 46 height 25
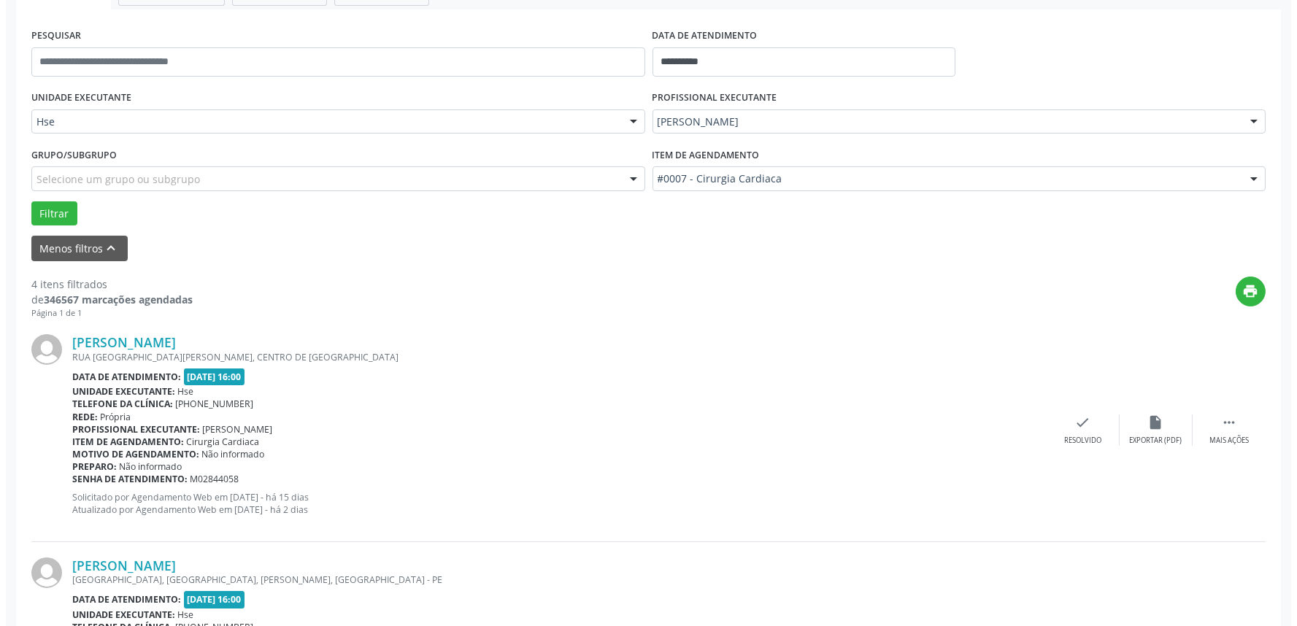
scroll to position [324, 0]
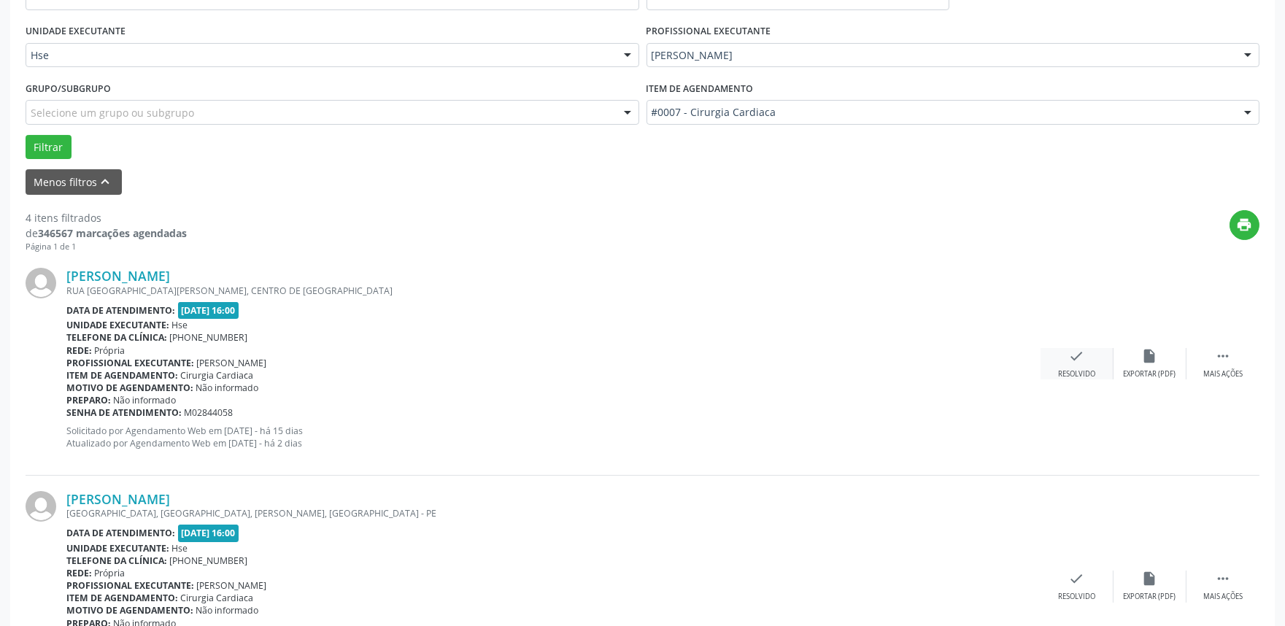
click at [1076, 352] on icon "check" at bounding box center [1077, 356] width 16 height 16
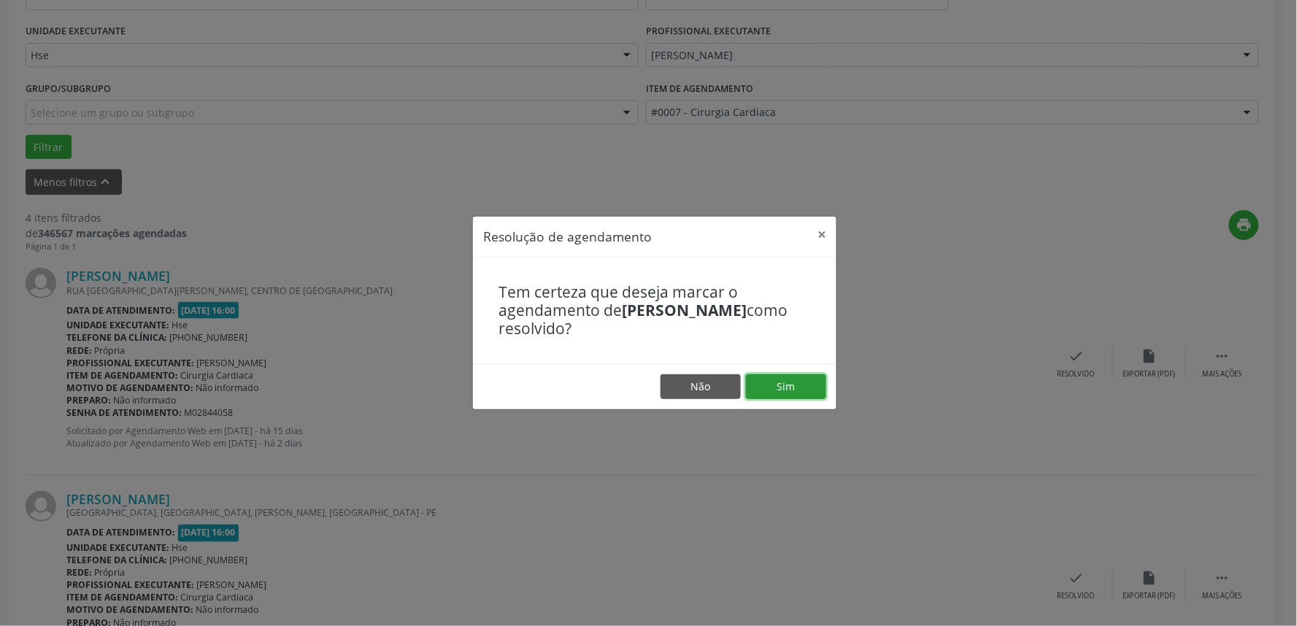
click at [783, 382] on button "Sim" at bounding box center [786, 386] width 80 height 25
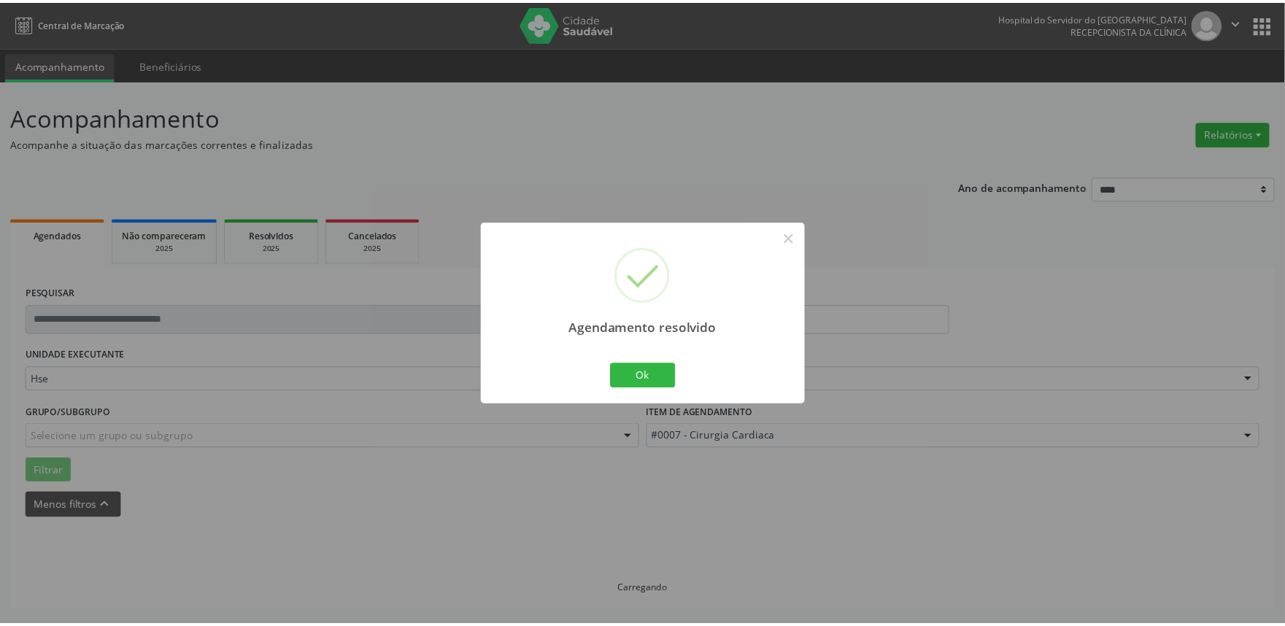
scroll to position [0, 0]
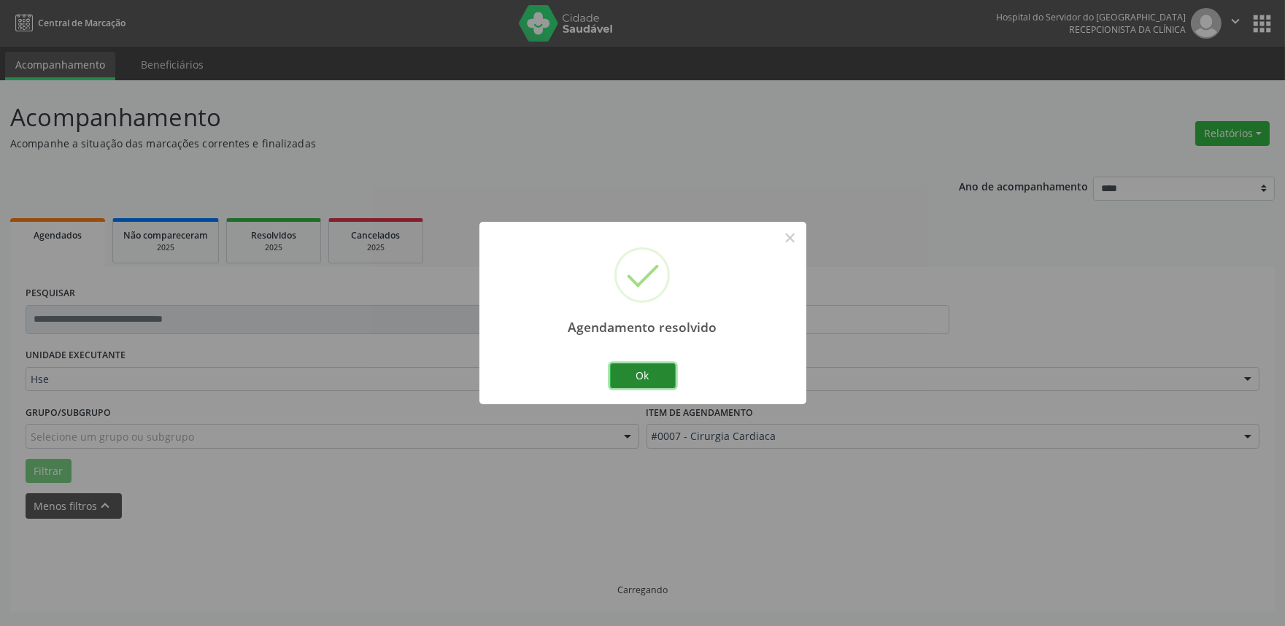
click at [644, 376] on button "Ok" at bounding box center [643, 375] width 66 height 25
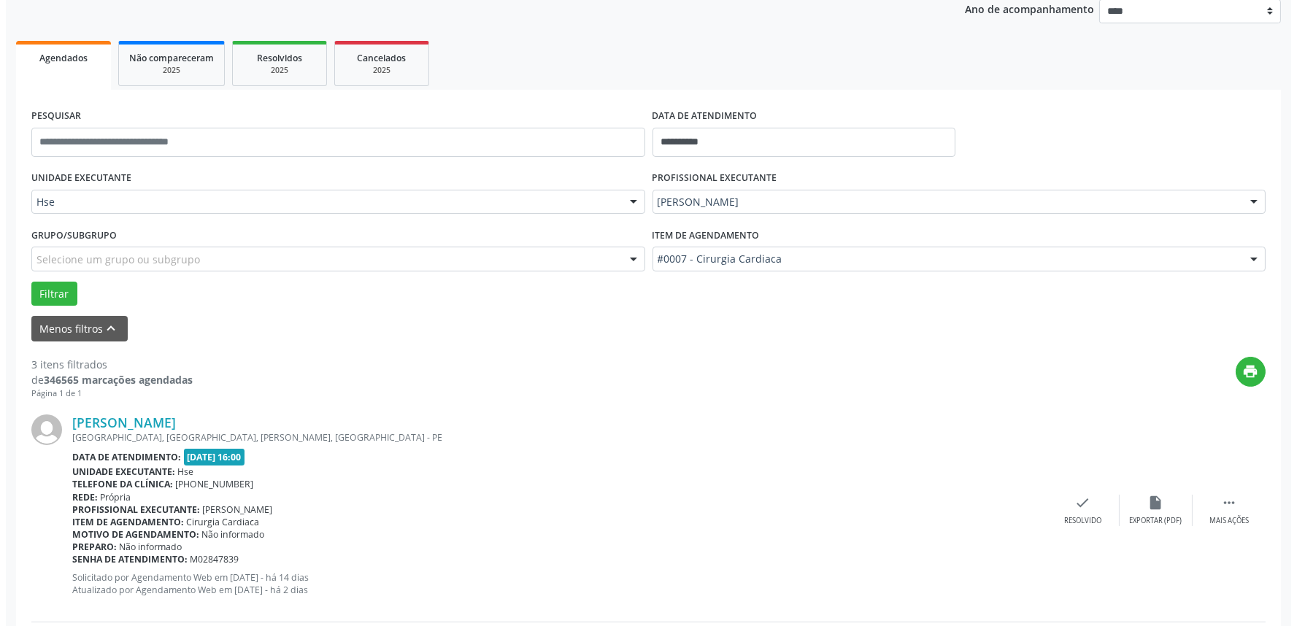
scroll to position [324, 0]
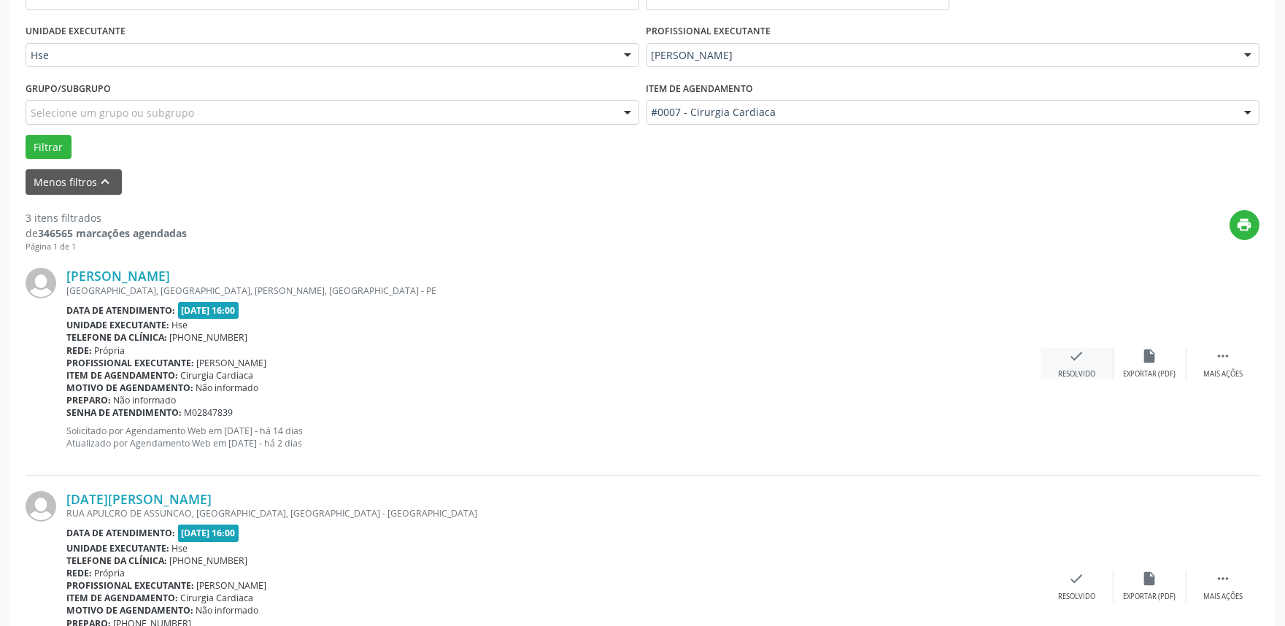
click at [1080, 367] on div "check Resolvido" at bounding box center [1077, 363] width 73 height 31
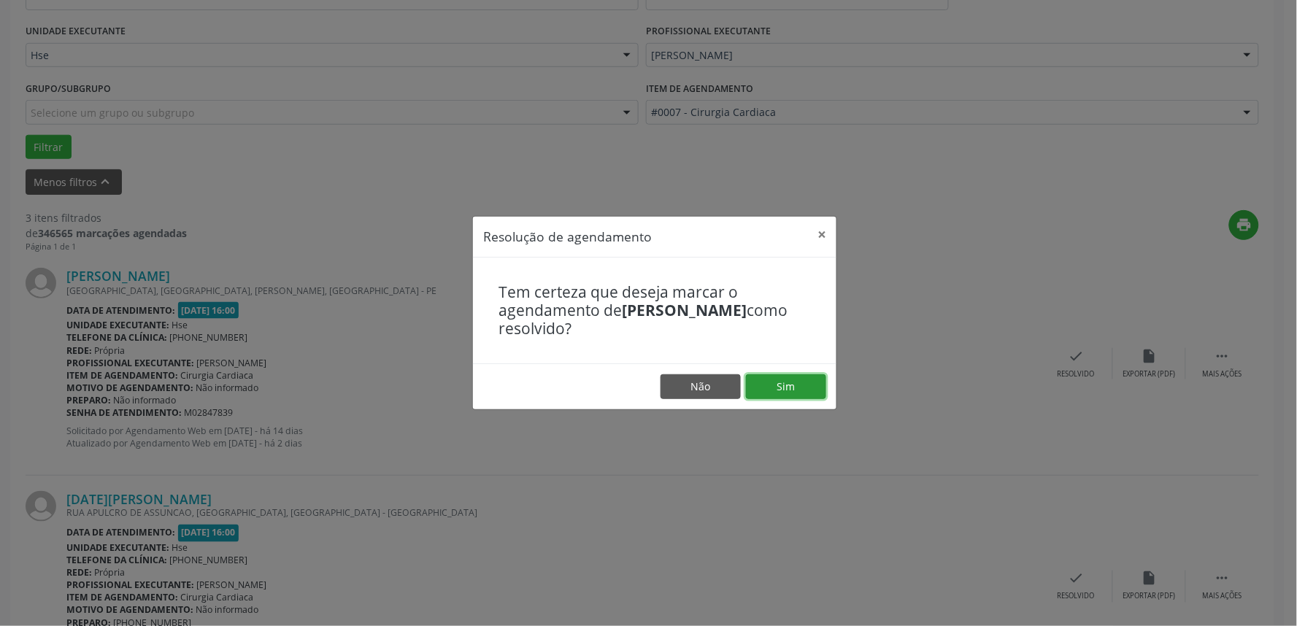
click at [806, 387] on button "Sim" at bounding box center [786, 386] width 80 height 25
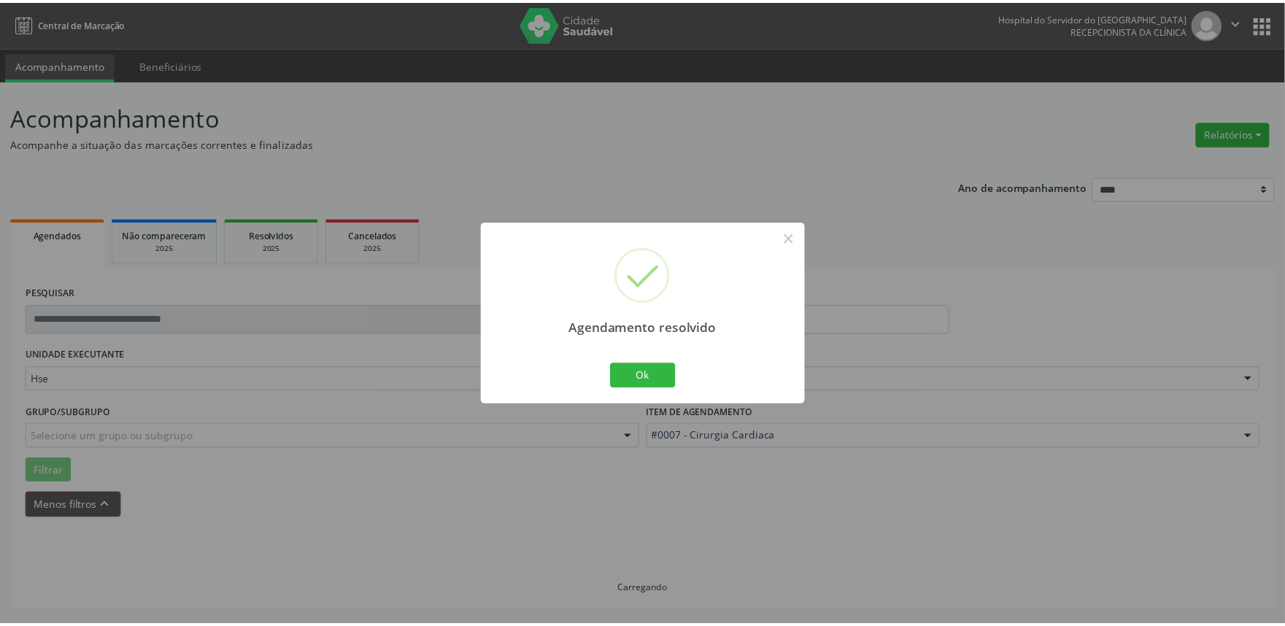
scroll to position [0, 0]
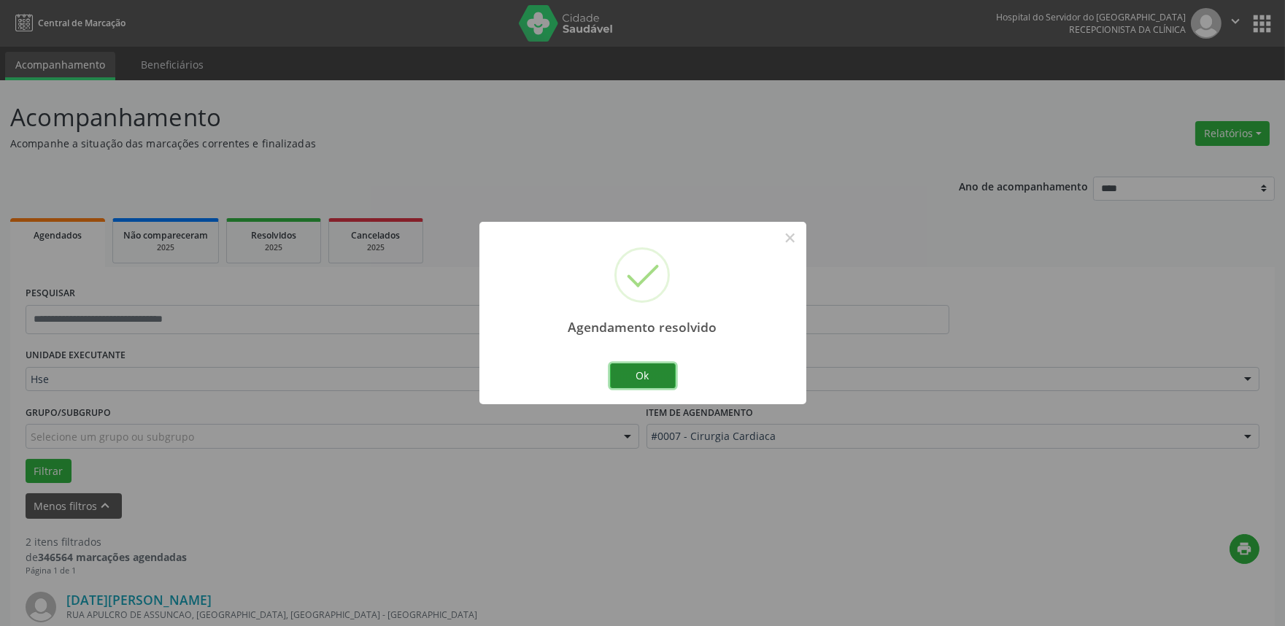
click at [655, 377] on button "Ok" at bounding box center [643, 375] width 66 height 25
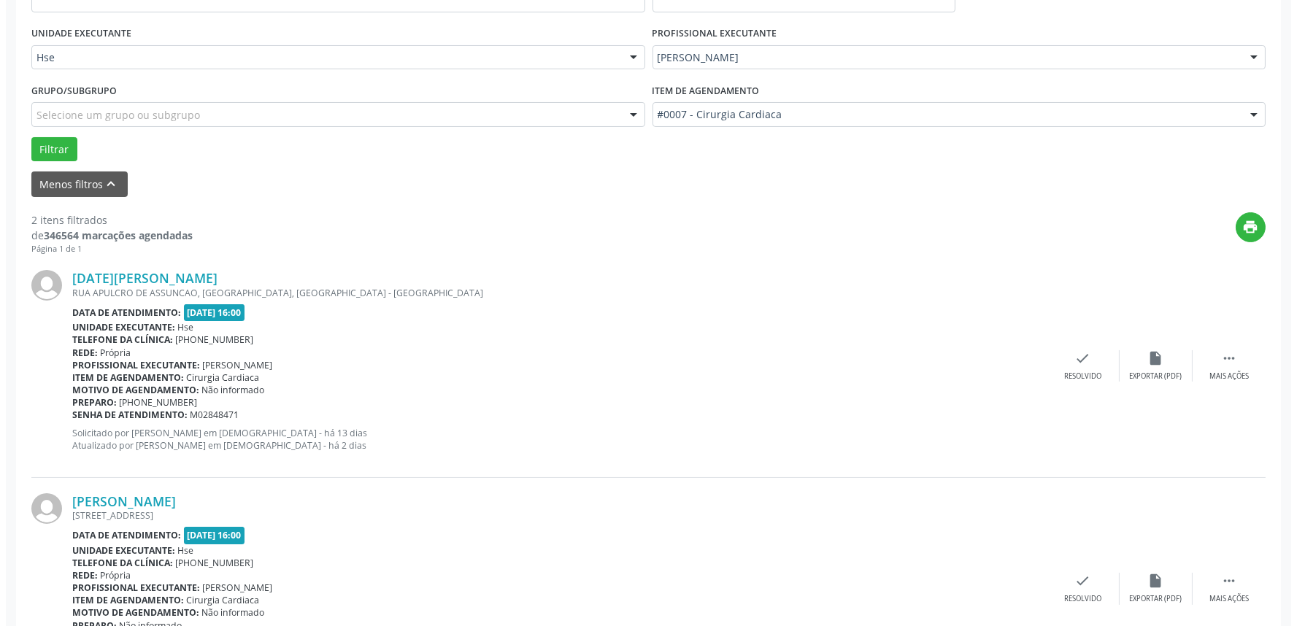
scroll to position [324, 0]
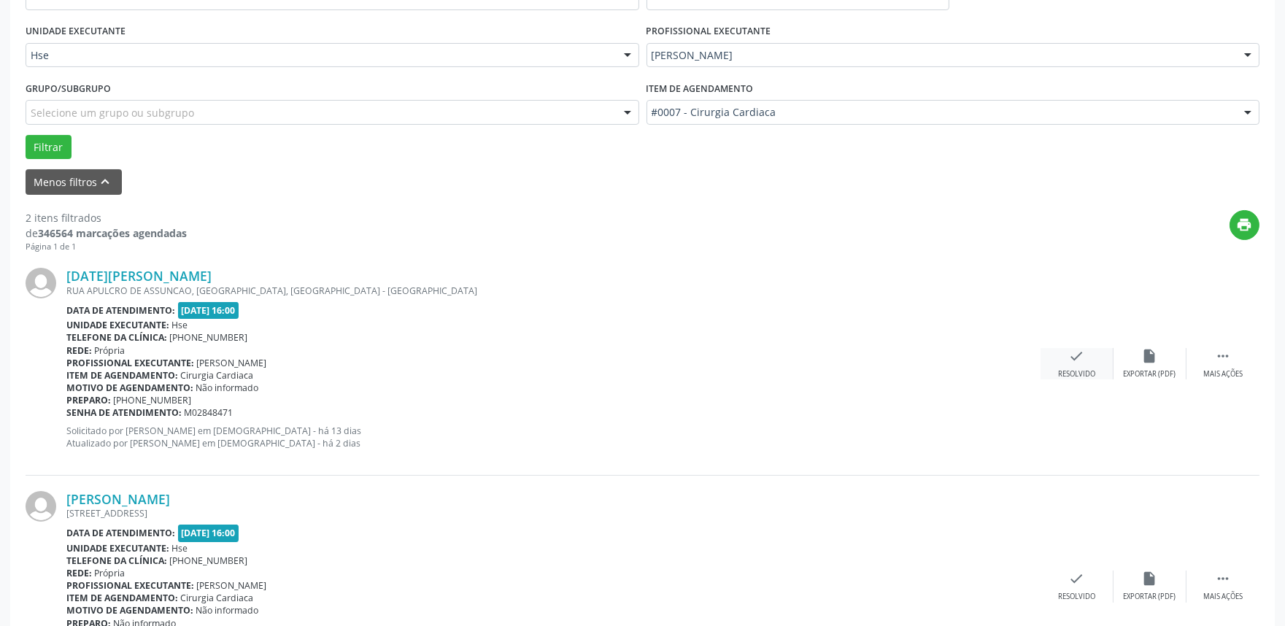
click at [1067, 371] on div "Resolvido" at bounding box center [1076, 374] width 37 height 10
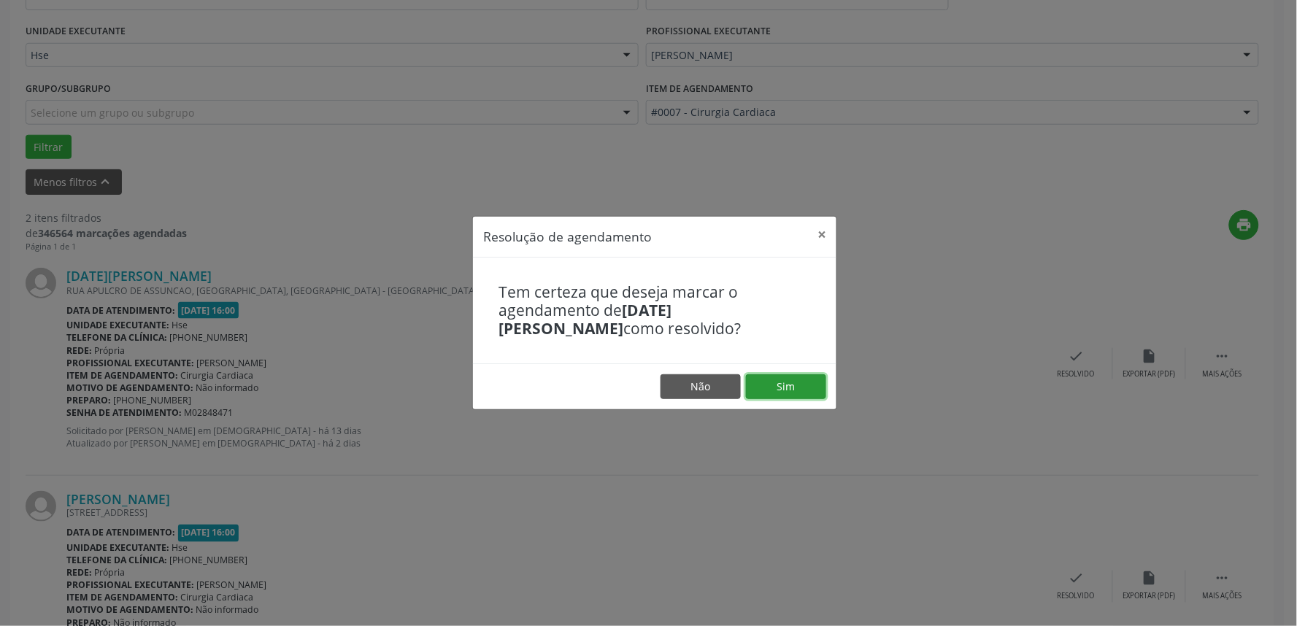
click at [794, 379] on button "Sim" at bounding box center [786, 386] width 80 height 25
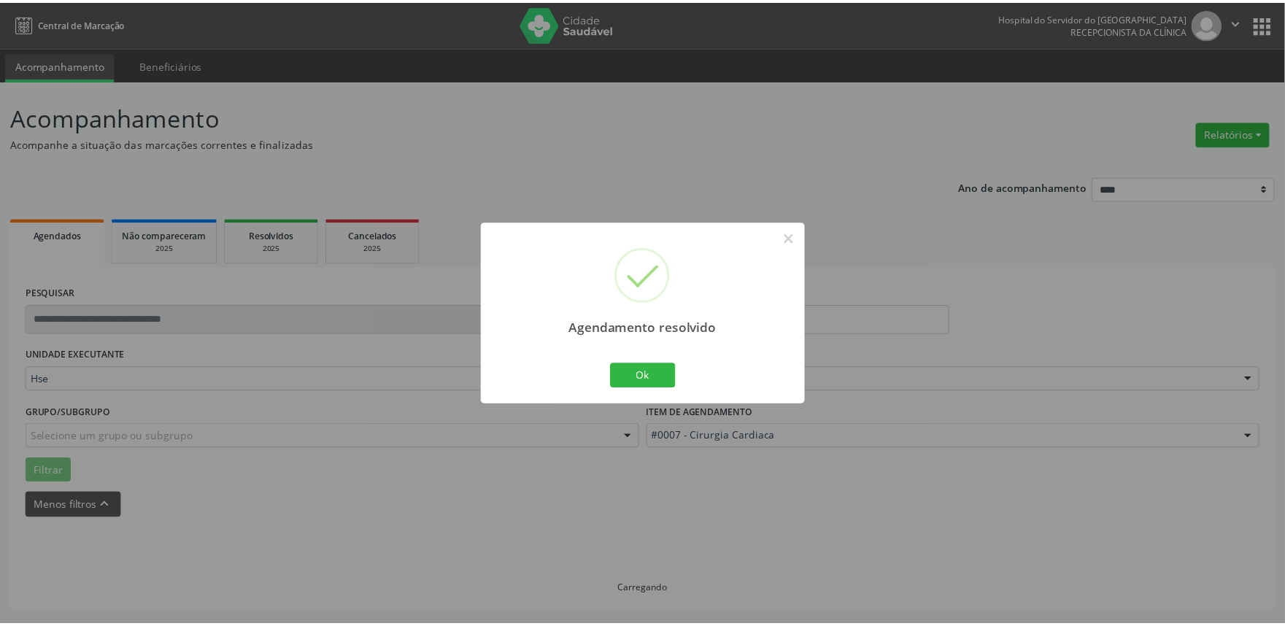
scroll to position [0, 0]
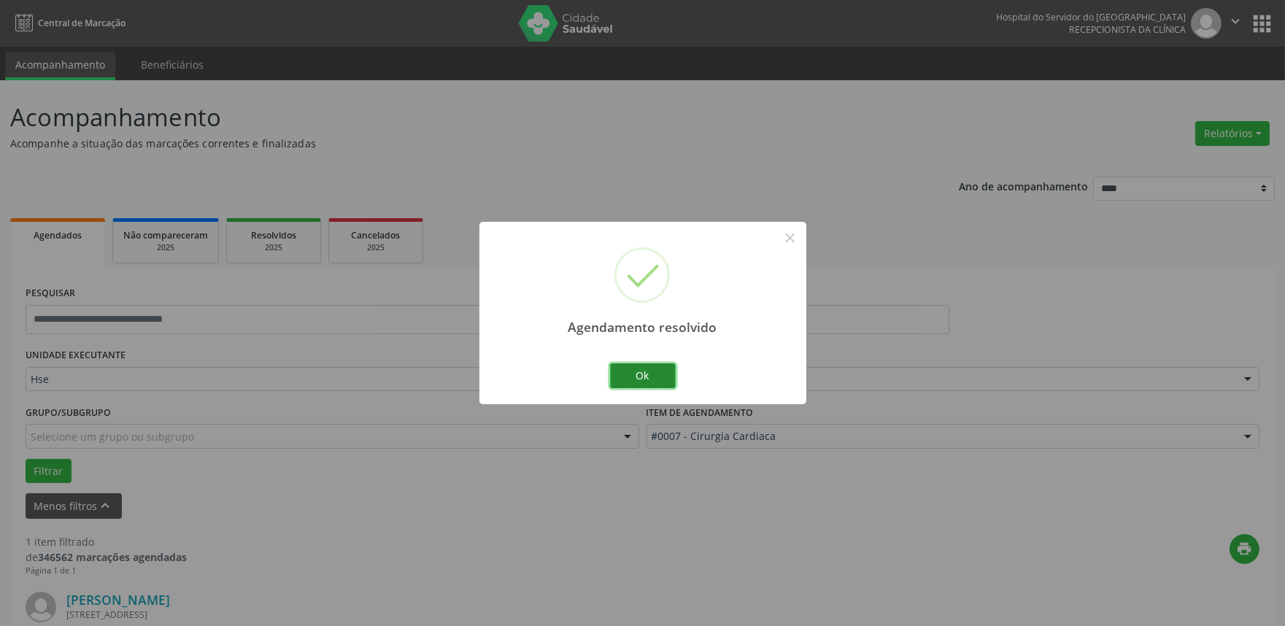
click at [653, 379] on button "Ok" at bounding box center [643, 375] width 66 height 25
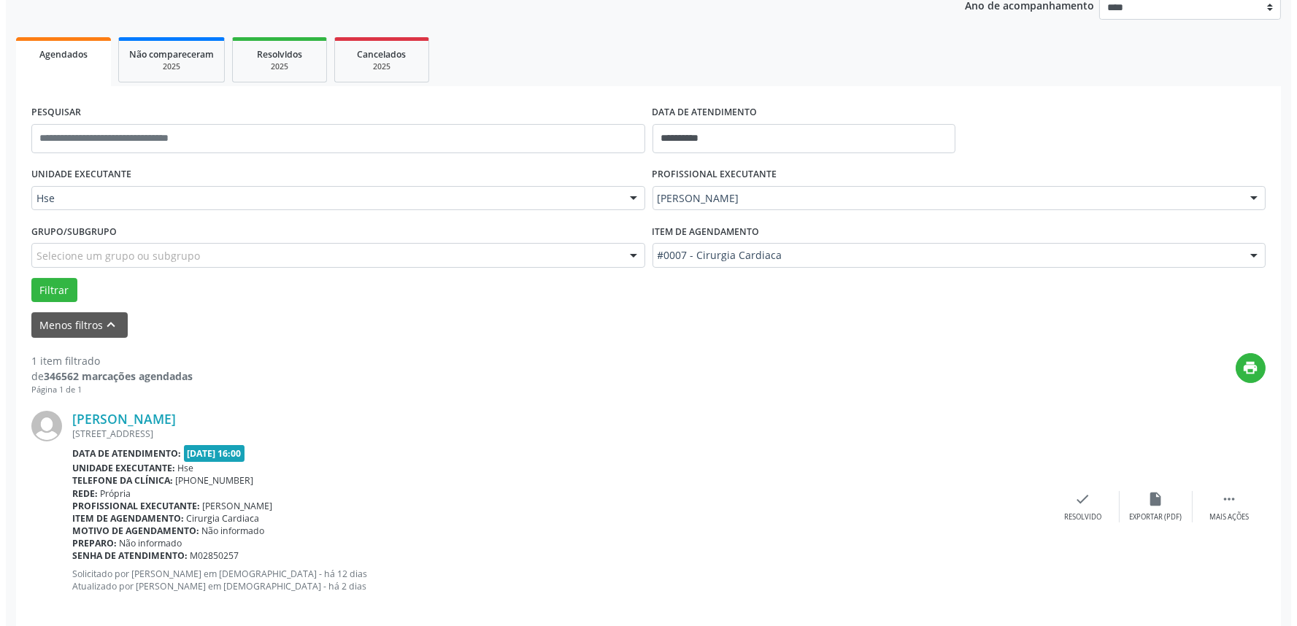
scroll to position [197, 0]
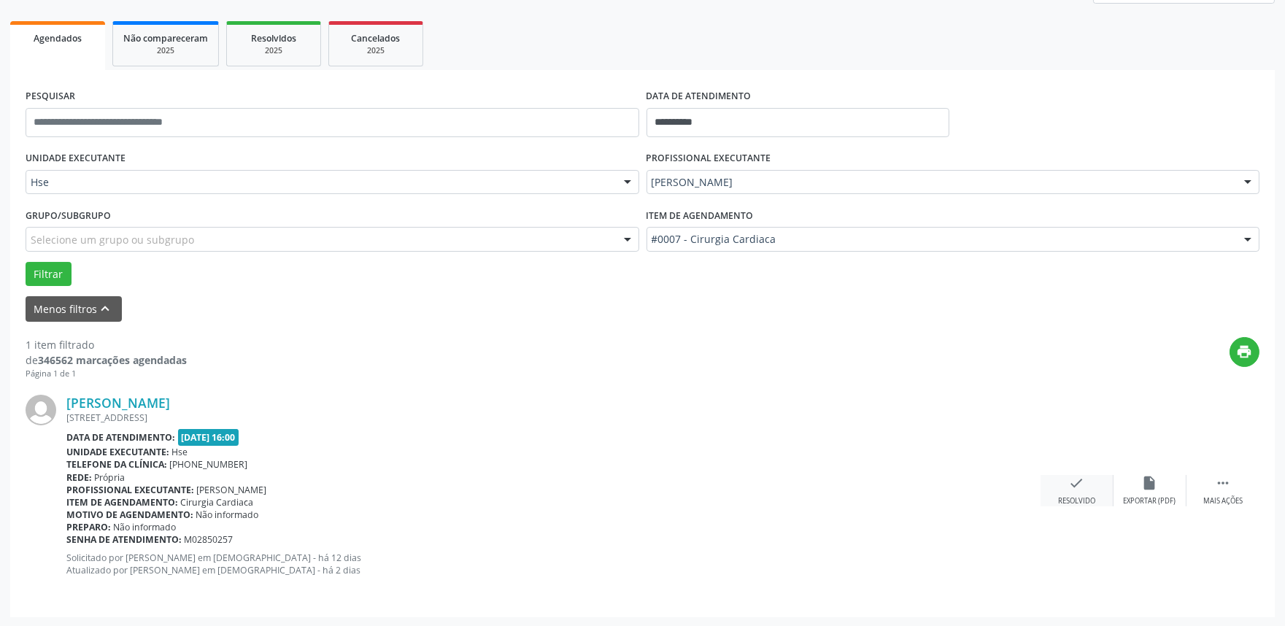
click at [1070, 491] on div "check Resolvido" at bounding box center [1077, 490] width 73 height 31
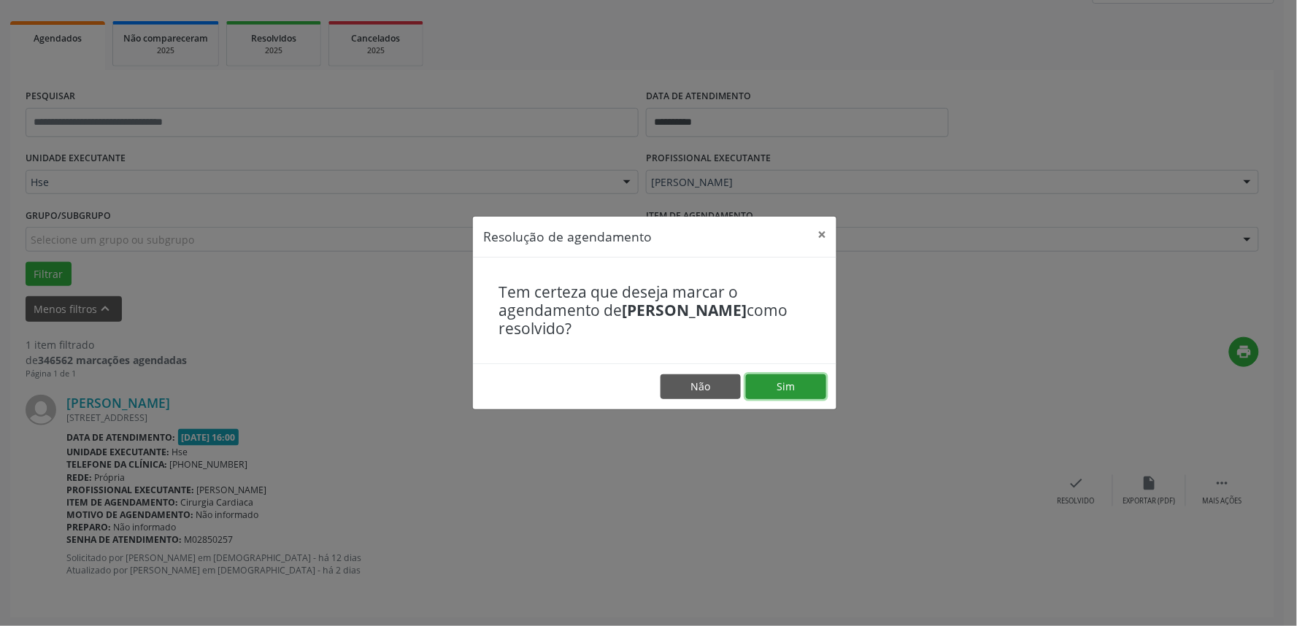
click at [781, 389] on button "Sim" at bounding box center [786, 386] width 80 height 25
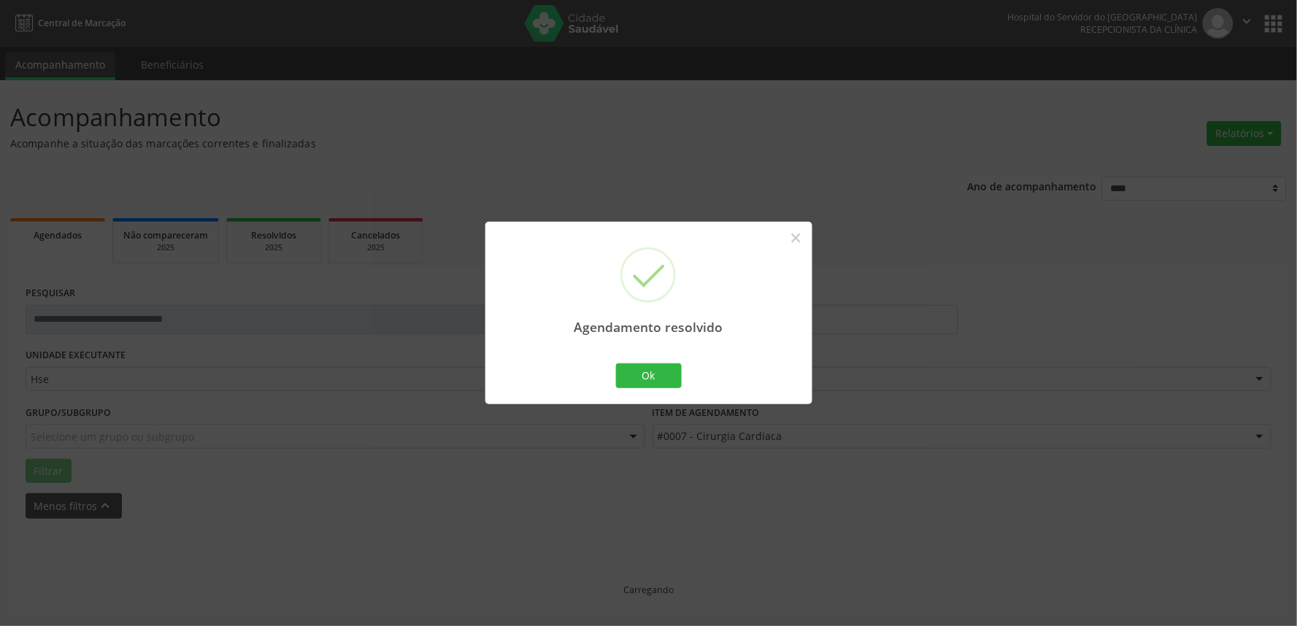
scroll to position [0, 0]
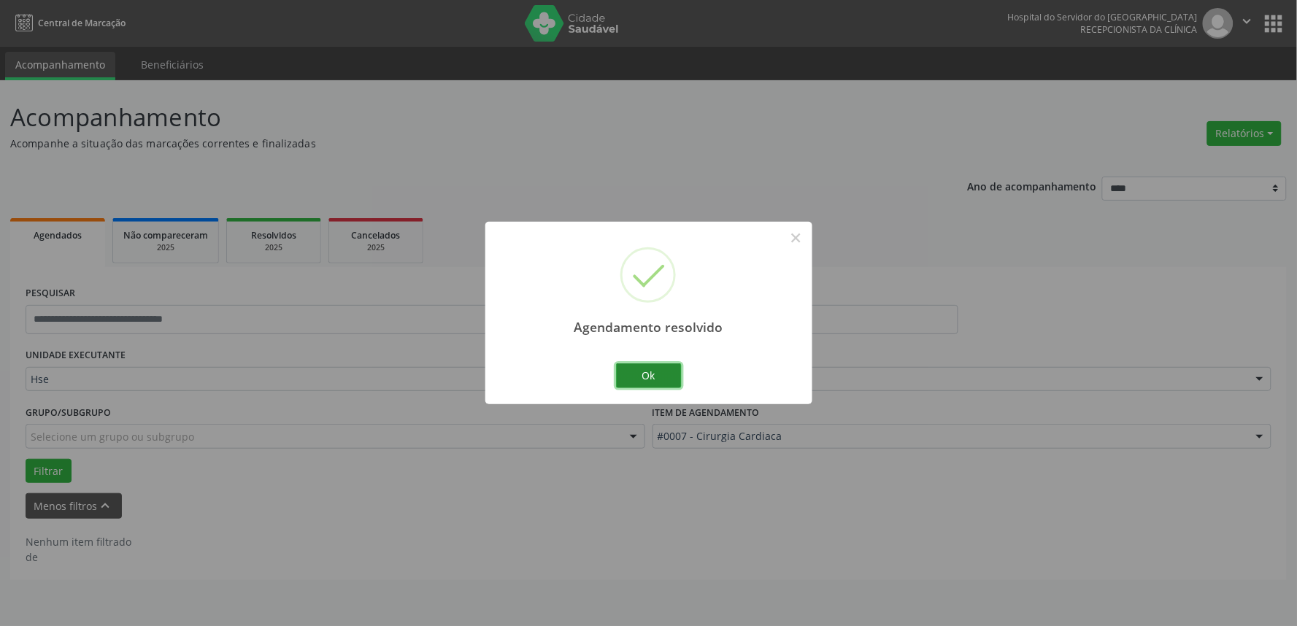
click at [644, 363] on button "Ok" at bounding box center [649, 375] width 66 height 25
